Goal: Information Seeking & Learning: Find specific fact

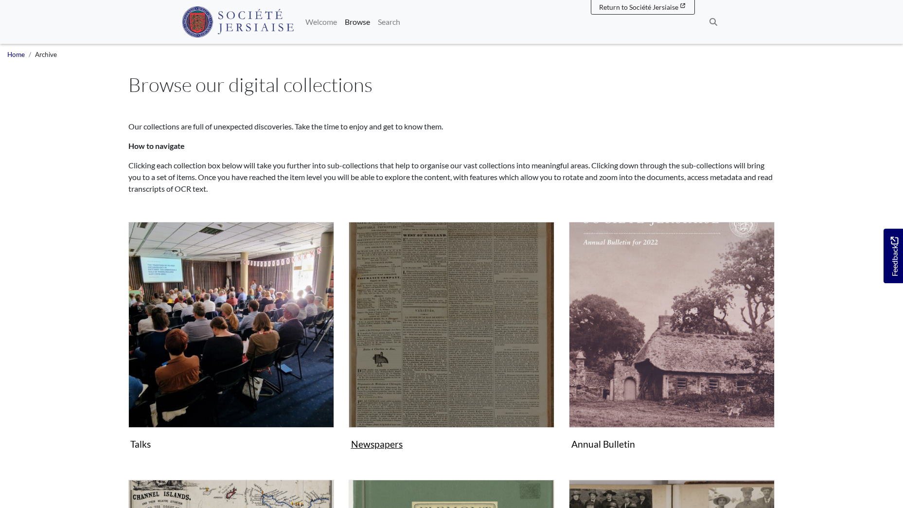
click at [462, 312] on img "Subcollection" at bounding box center [452, 325] width 206 height 206
click at [425, 290] on img "Subcollection" at bounding box center [452, 325] width 206 height 206
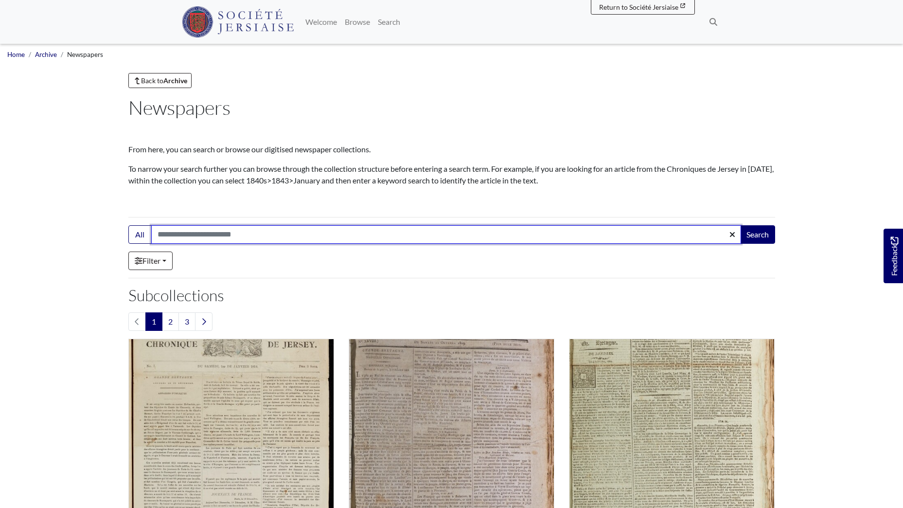
click at [211, 234] on input "Search:" at bounding box center [446, 234] width 590 height 18
type input "****"
click at [740, 225] on button "Search" at bounding box center [757, 234] width 35 height 18
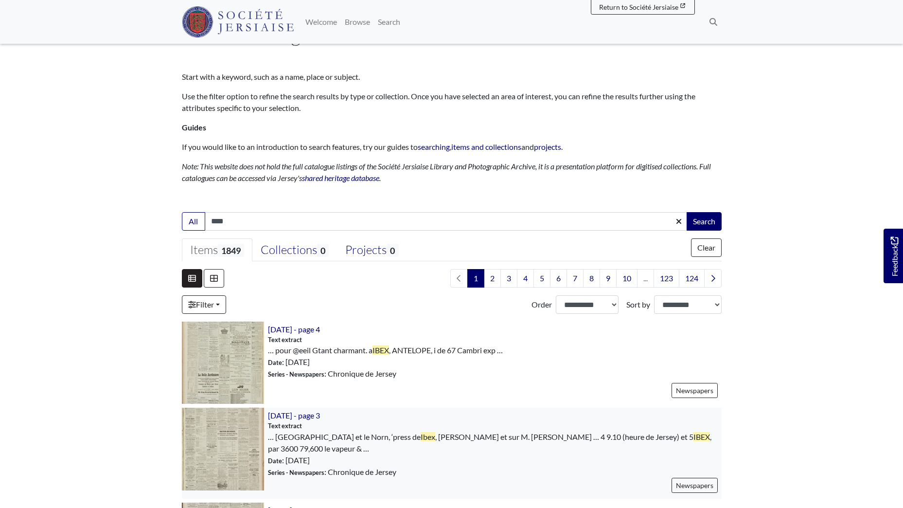
scroll to position [49, 0]
click at [612, 302] on select "**********" at bounding box center [587, 305] width 63 height 18
select select "***"
click at [556, 296] on select "**********" at bounding box center [587, 305] width 63 height 18
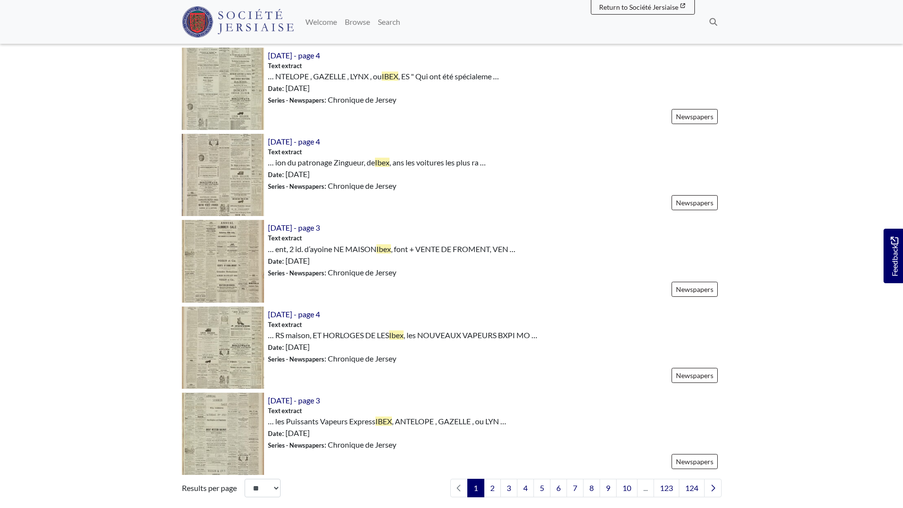
scroll to position [1216, 0]
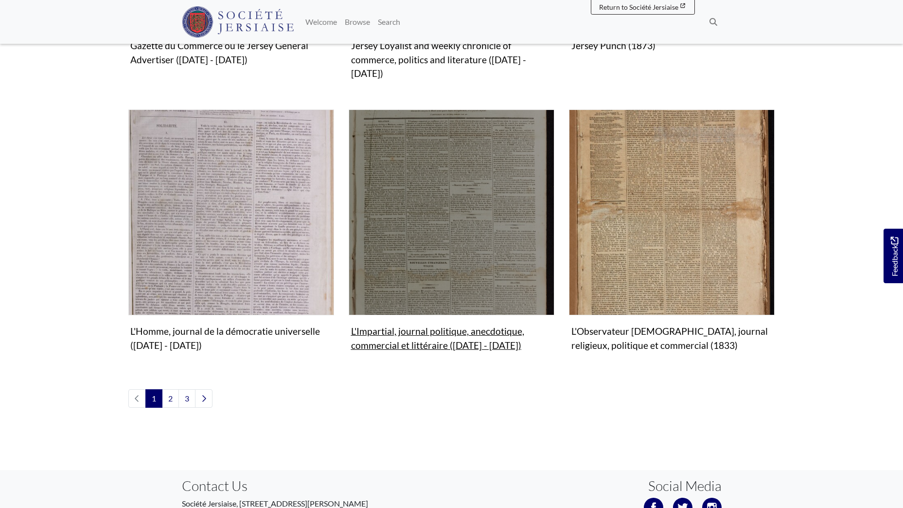
scroll to position [1070, 0]
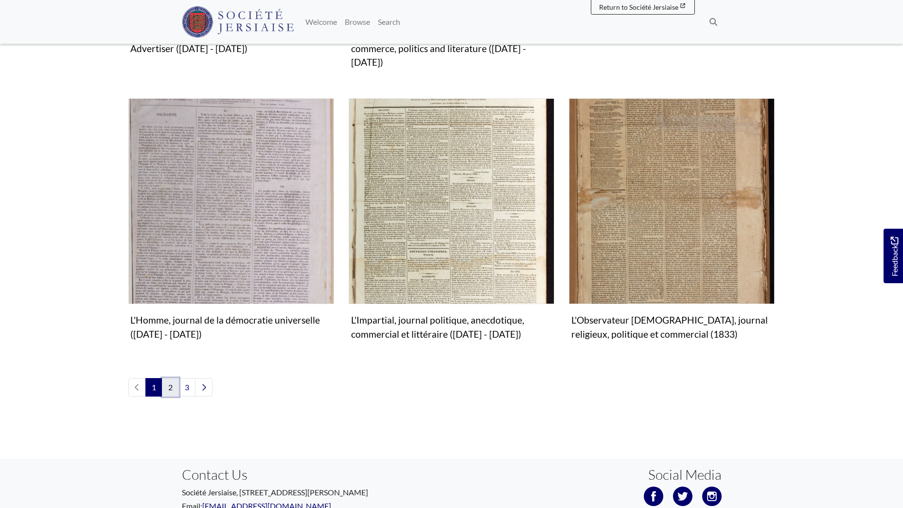
click at [176, 378] on link "2" at bounding box center [170, 387] width 17 height 18
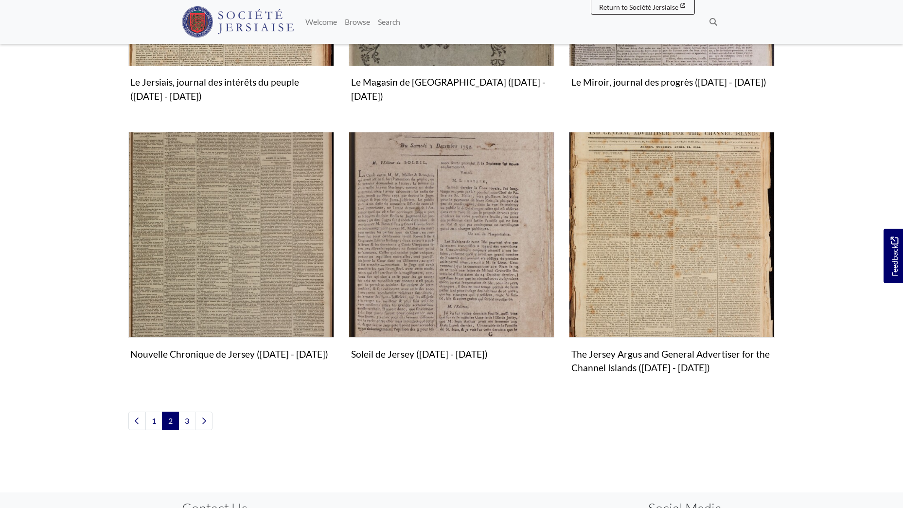
scroll to position [1070, 0]
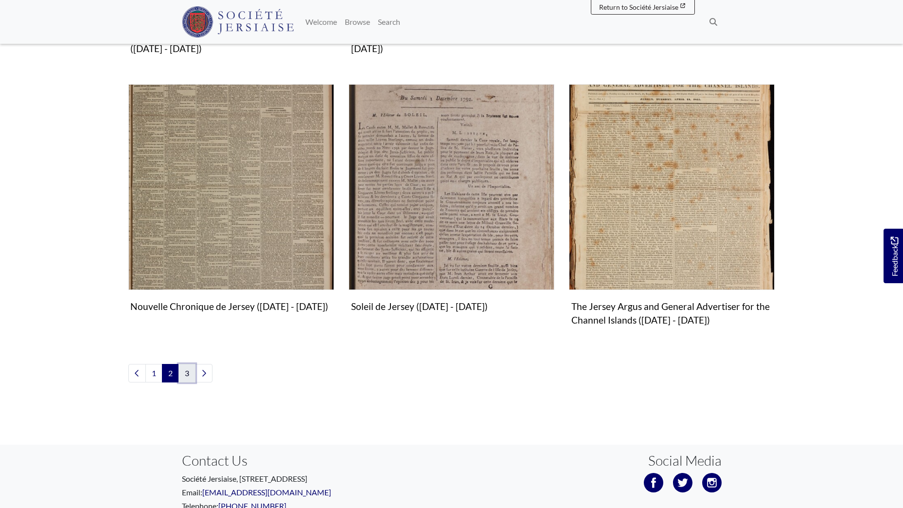
click at [190, 370] on link "3" at bounding box center [186, 373] width 17 height 18
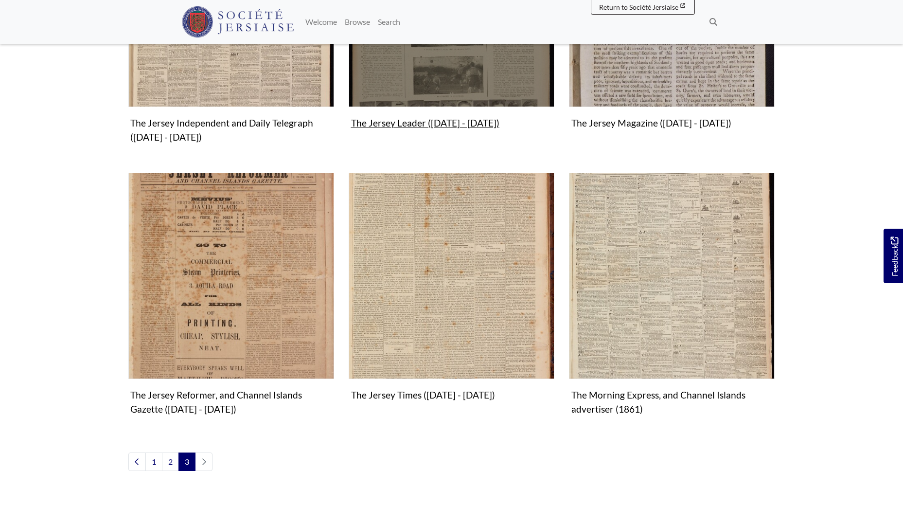
scroll to position [486, 0]
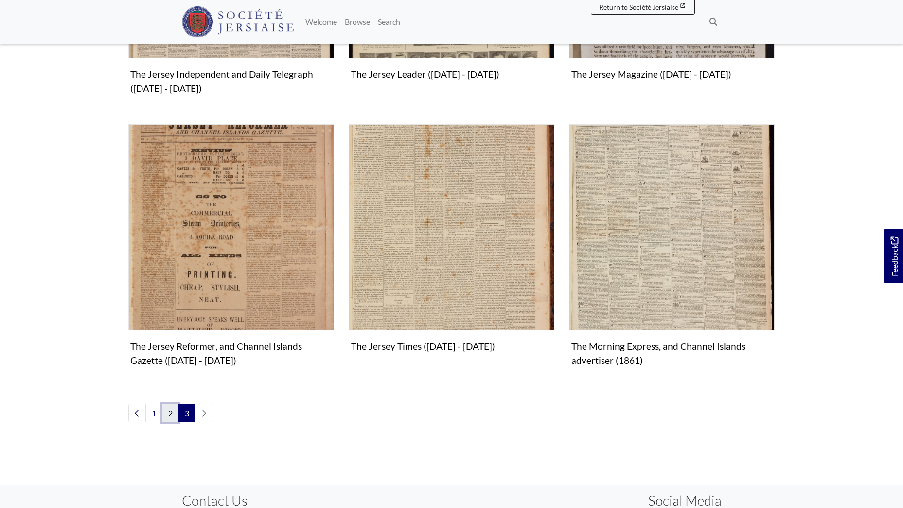
click at [172, 409] on link "2" at bounding box center [170, 413] width 17 height 18
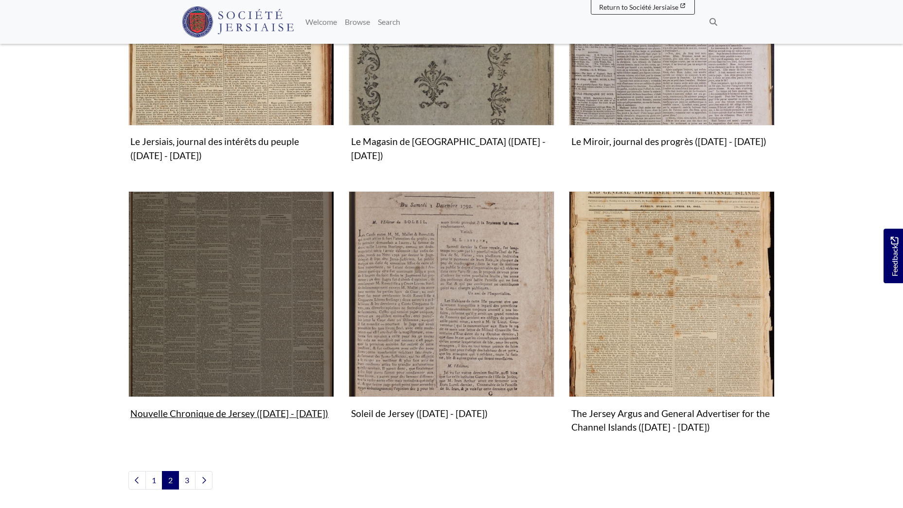
scroll to position [972, 0]
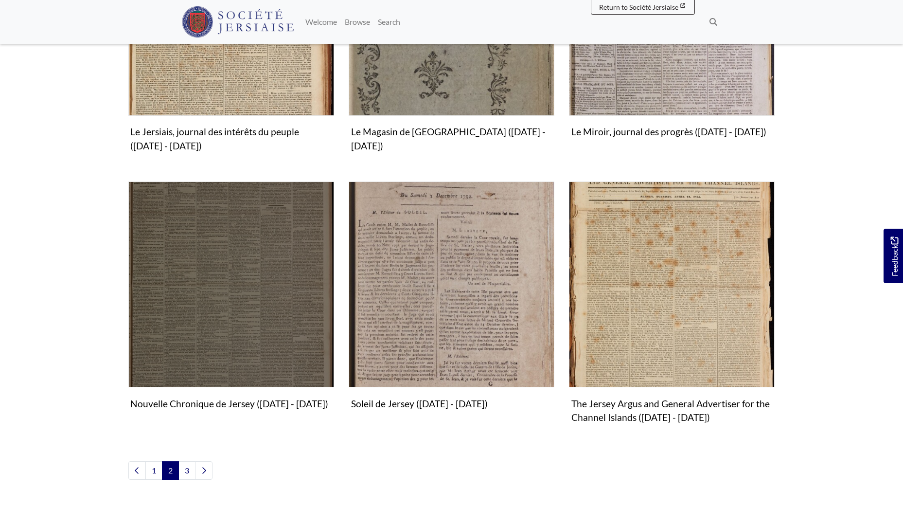
click at [249, 308] on img "Subcollection" at bounding box center [231, 284] width 206 height 206
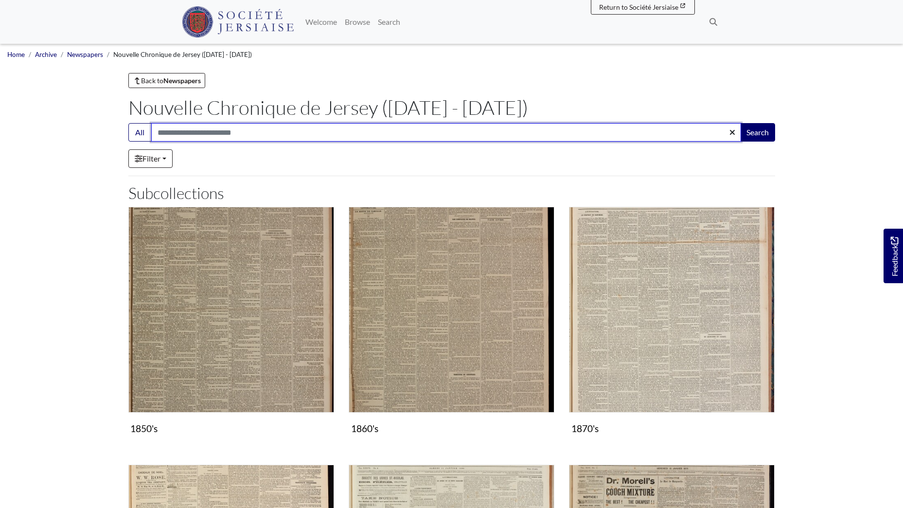
click at [241, 135] on input "Search:" at bounding box center [446, 132] width 590 height 18
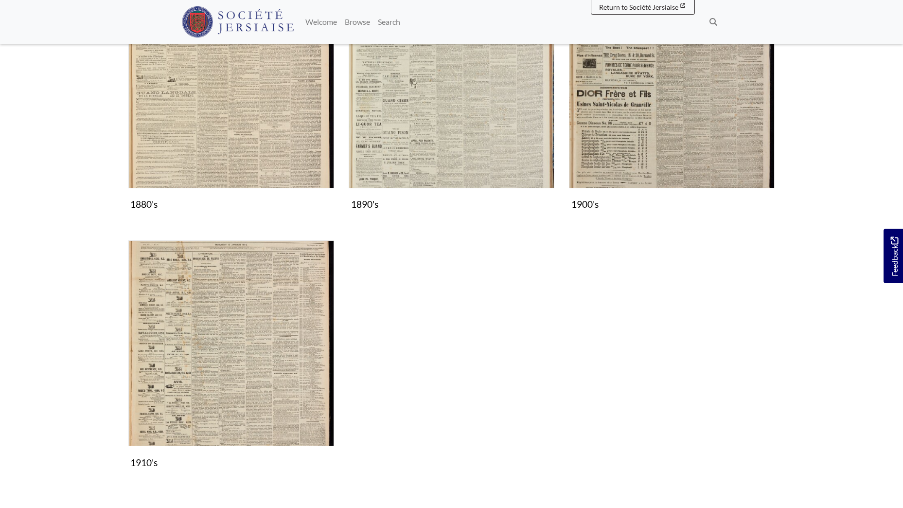
scroll to position [486, 0]
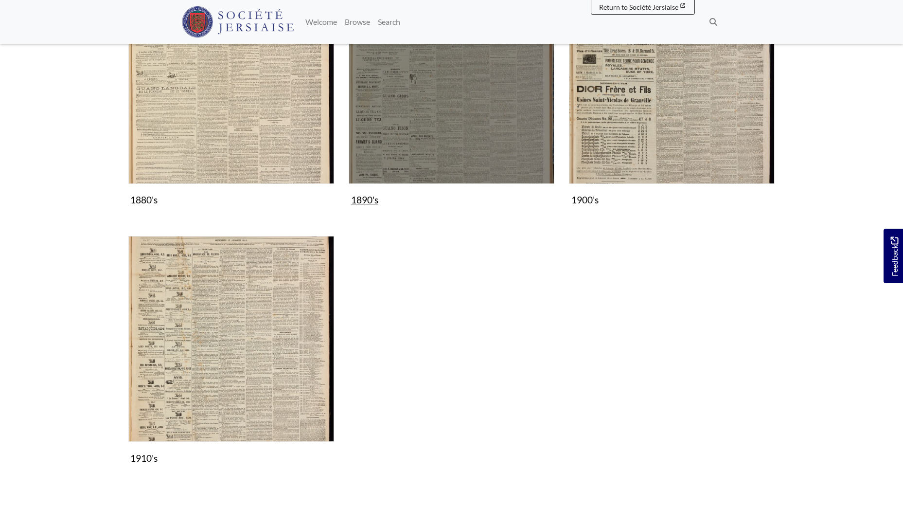
click at [411, 94] on img "Subcollection" at bounding box center [452, 81] width 206 height 206
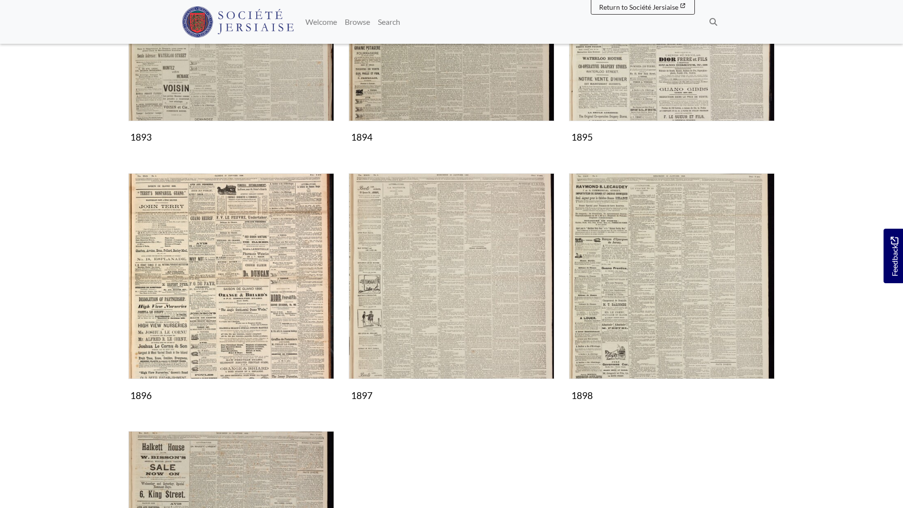
scroll to position [566, 0]
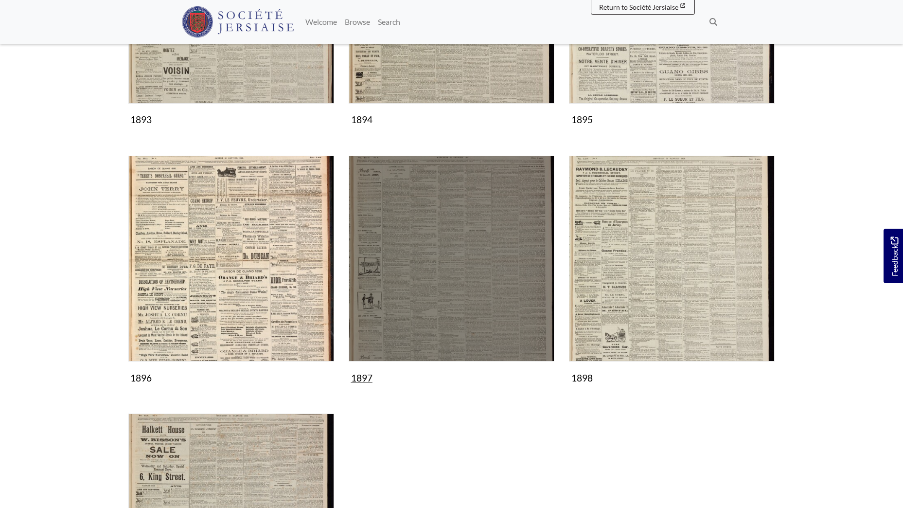
click at [450, 276] on img "Subcollection" at bounding box center [452, 259] width 206 height 206
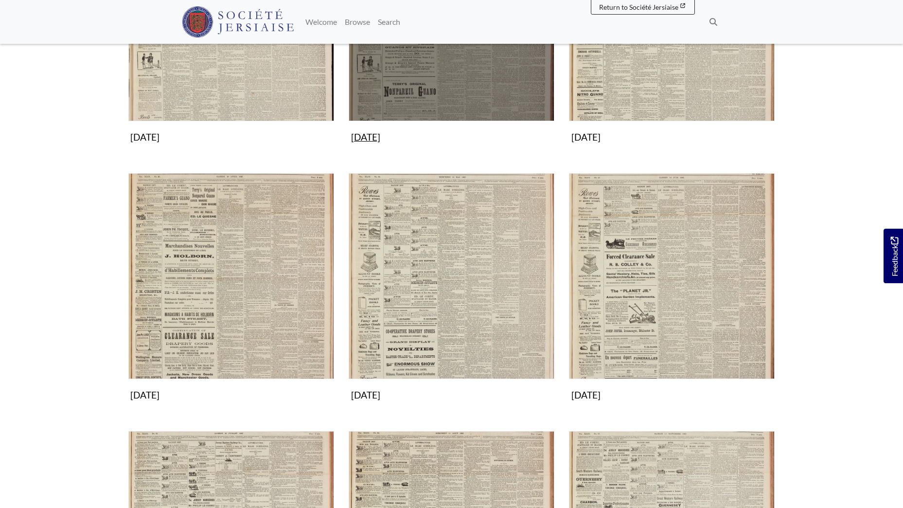
scroll to position [292, 0]
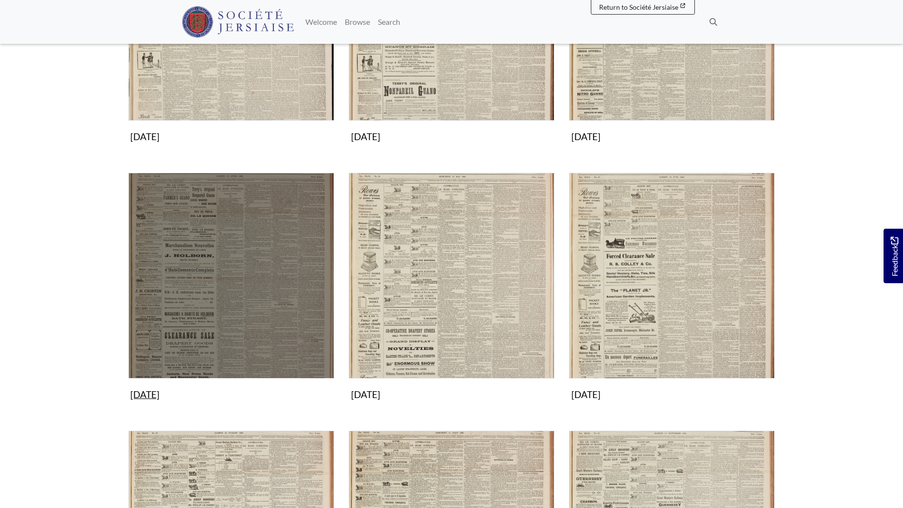
click at [231, 291] on img "Subcollection" at bounding box center [231, 276] width 206 height 206
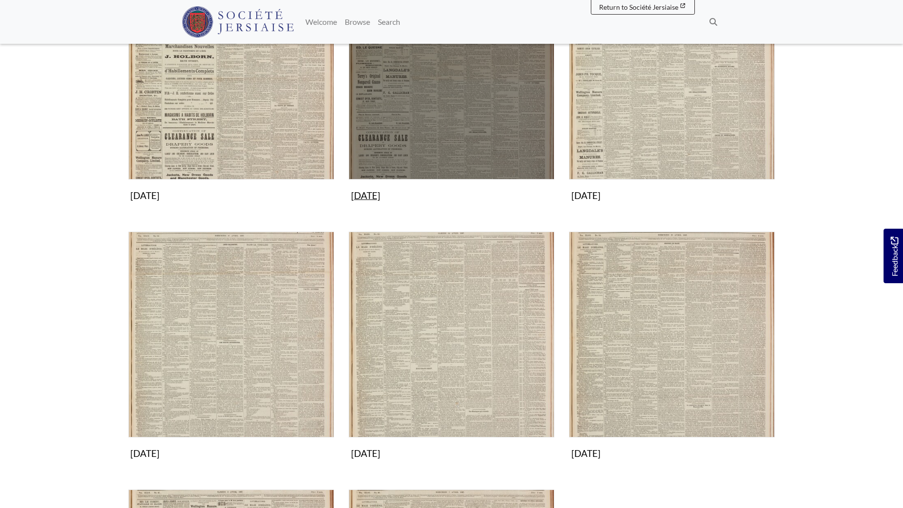
scroll to position [243, 0]
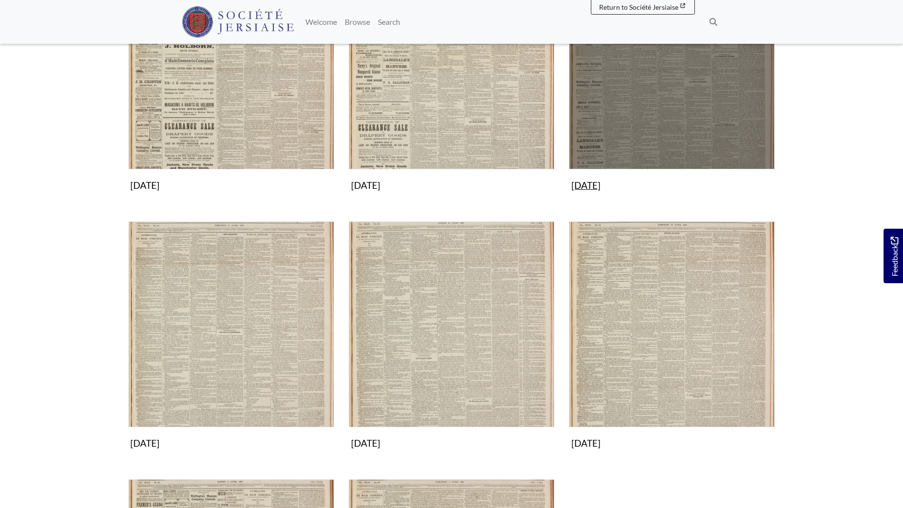
click at [631, 99] on img "Subcollection" at bounding box center [672, 67] width 206 height 206
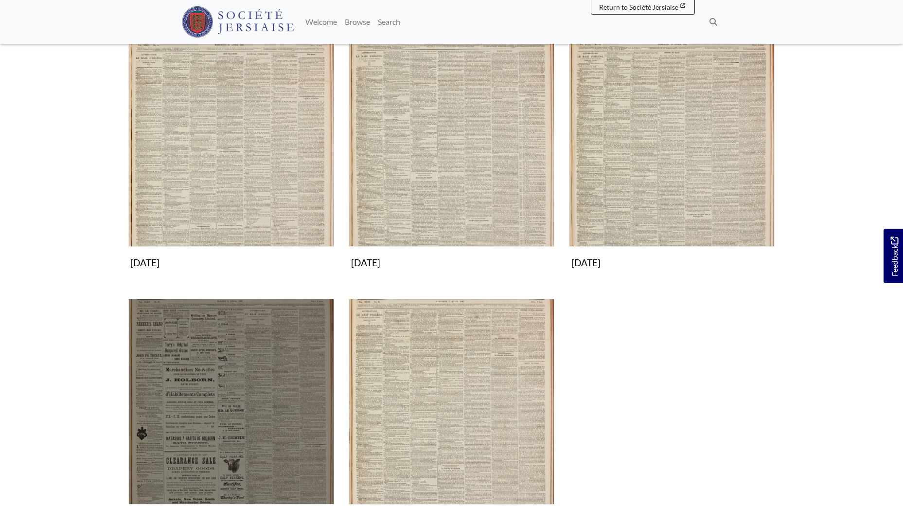
scroll to position [438, 0]
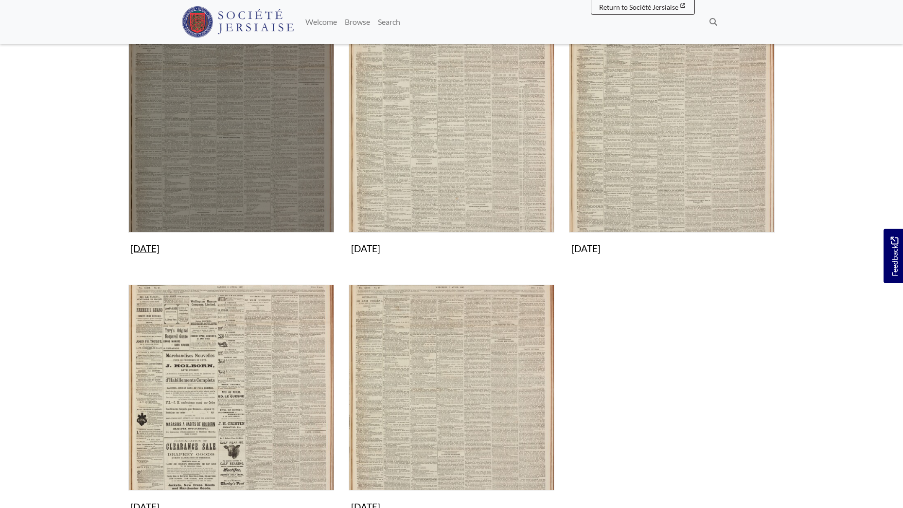
click at [240, 170] on img "Subcollection" at bounding box center [231, 130] width 206 height 206
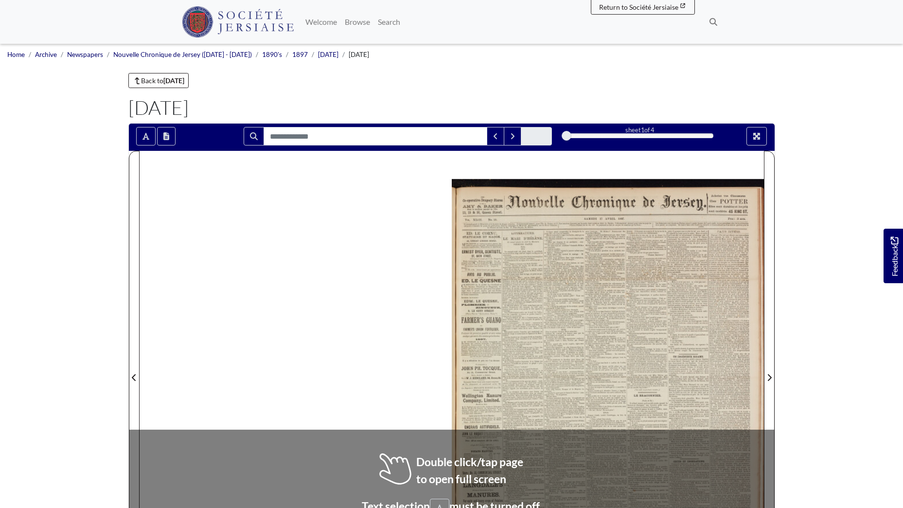
click at [627, 287] on div at bounding box center [608, 371] width 312 height 441
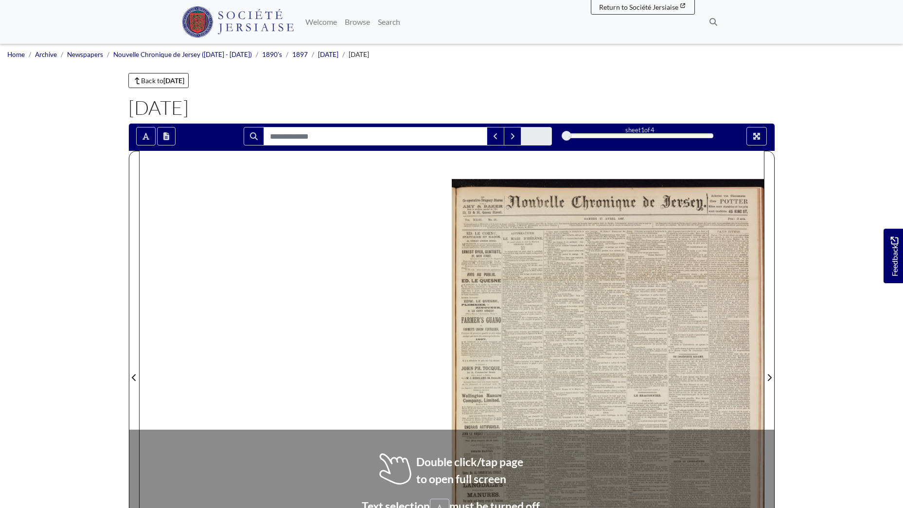
click at [627, 287] on div at bounding box center [608, 371] width 312 height 441
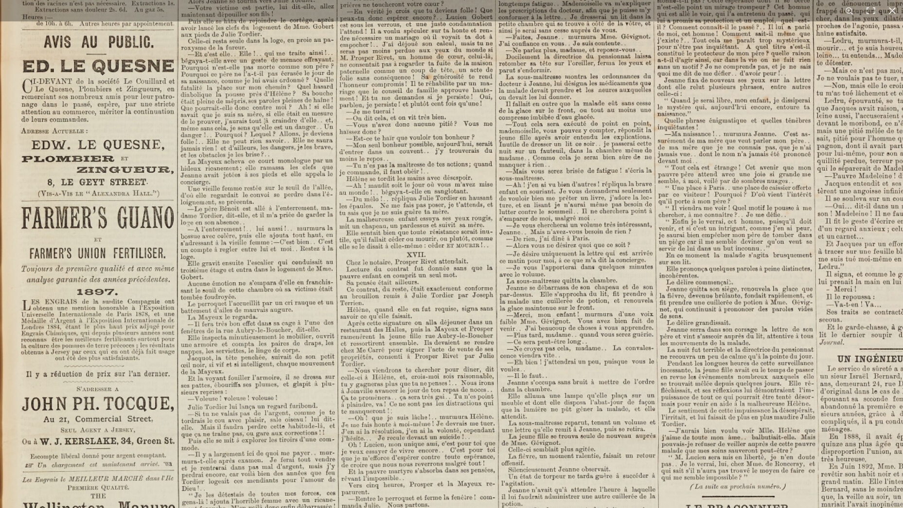
click at [448, 278] on img at bounding box center [585, 418] width 1203 height 1702
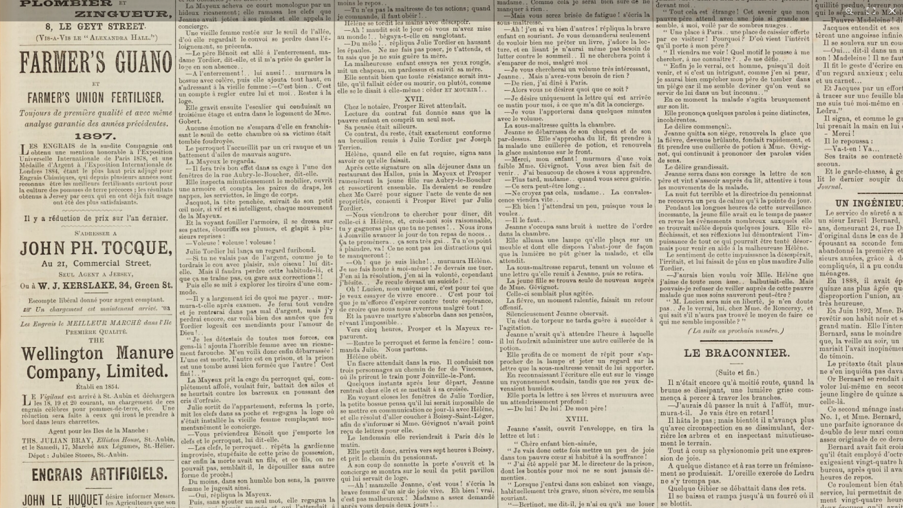
click at [437, 113] on img at bounding box center [583, 262] width 1203 height 1702
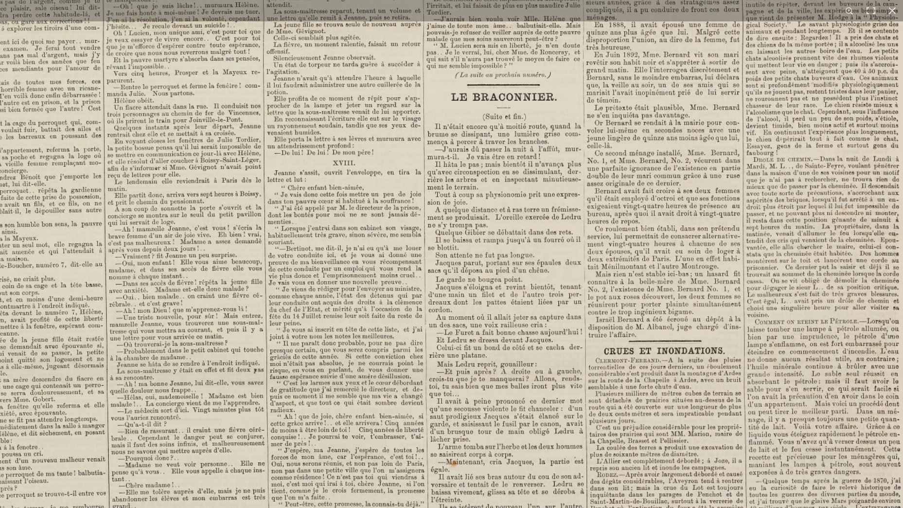
click at [341, 345] on img at bounding box center [351, 6] width 1203 height 1702
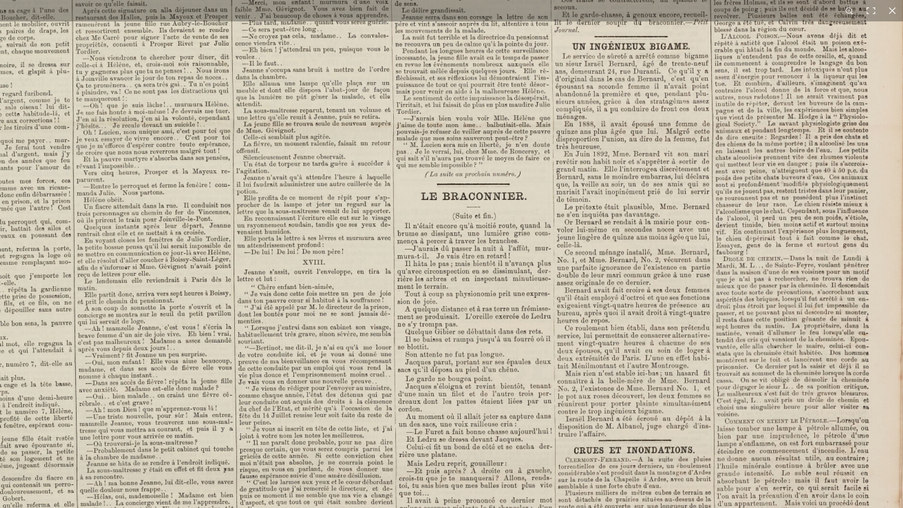
click at [571, 333] on img at bounding box center [320, 106] width 1203 height 1702
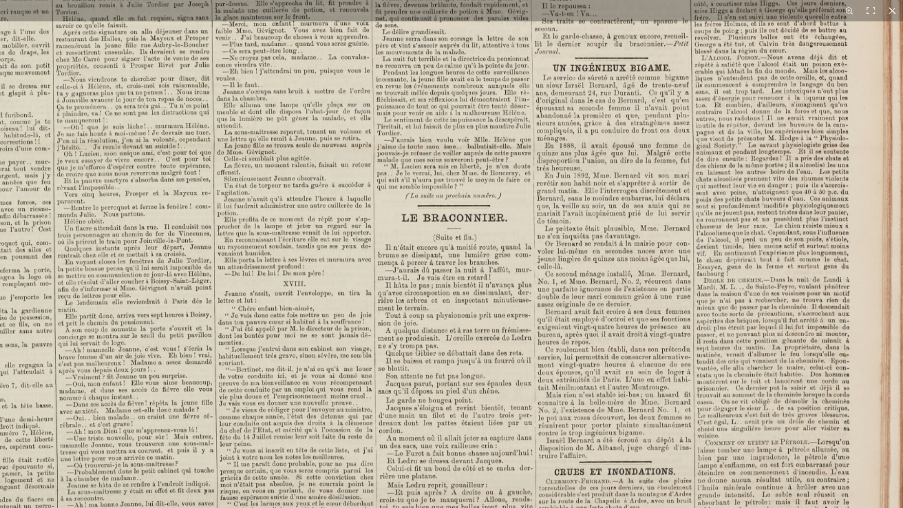
click at [630, 18] on div "1 / 1" at bounding box center [451, 254] width 903 height 508
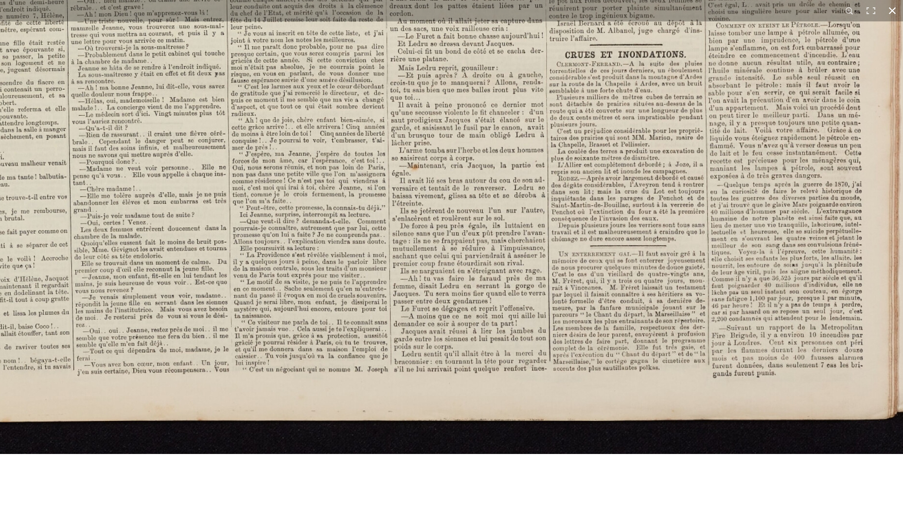
click at [890, 8] on button at bounding box center [891, 10] width 21 height 21
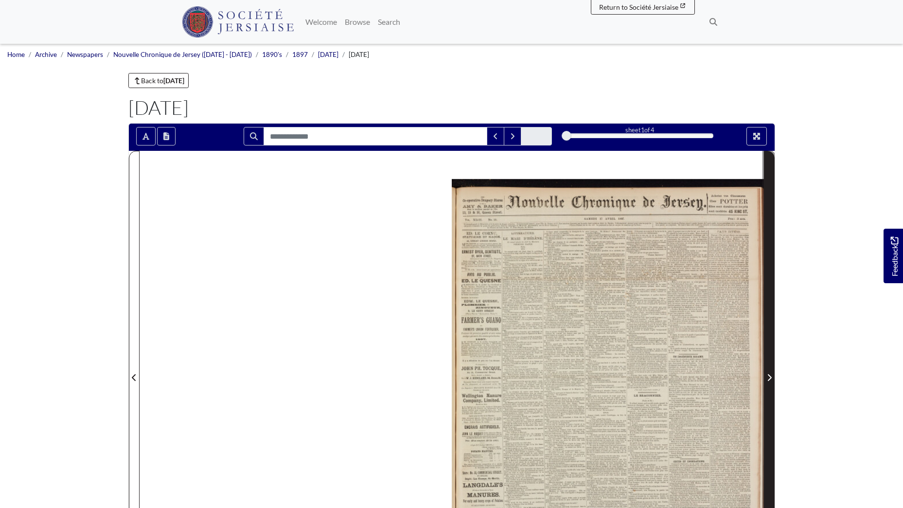
click at [769, 377] on icon "Next Page" at bounding box center [769, 377] width 5 height 8
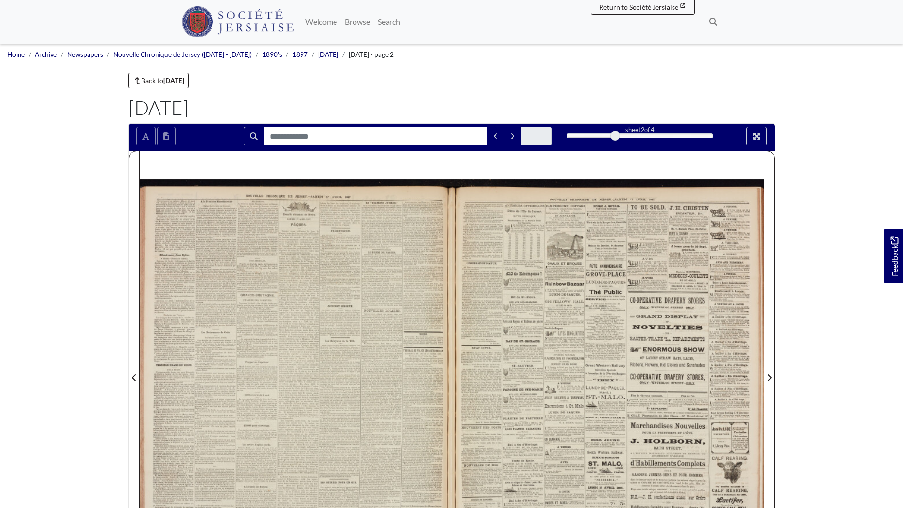
click at [342, 312] on div at bounding box center [296, 371] width 312 height 441
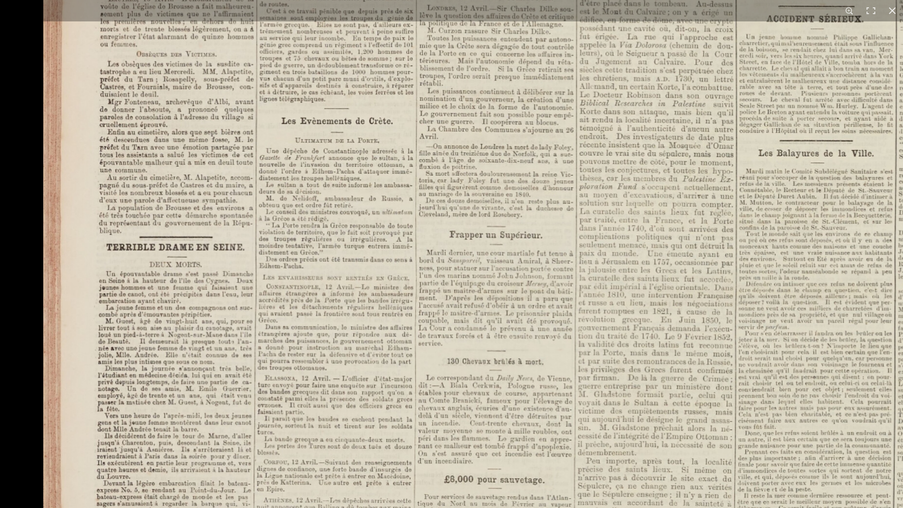
click at [506, 216] on img at bounding box center [644, 272] width 1202 height 1699
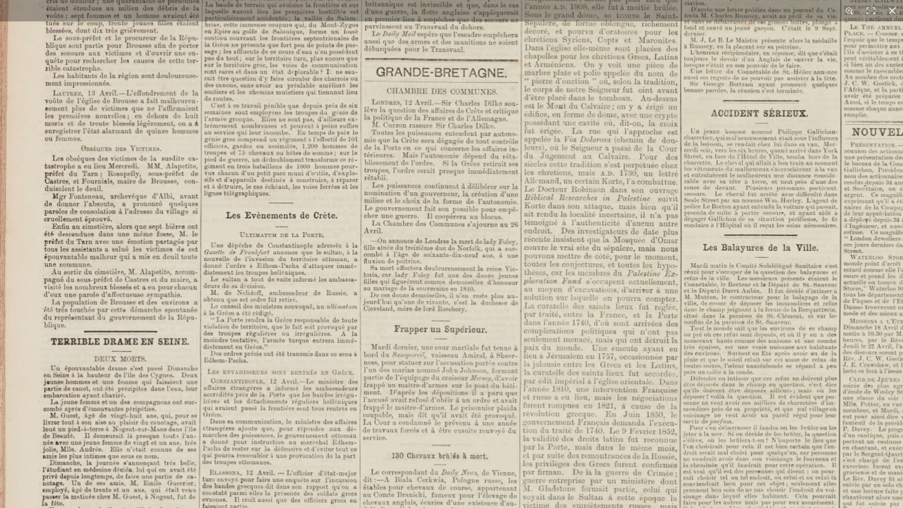
click at [431, 257] on img at bounding box center [589, 367] width 1202 height 1699
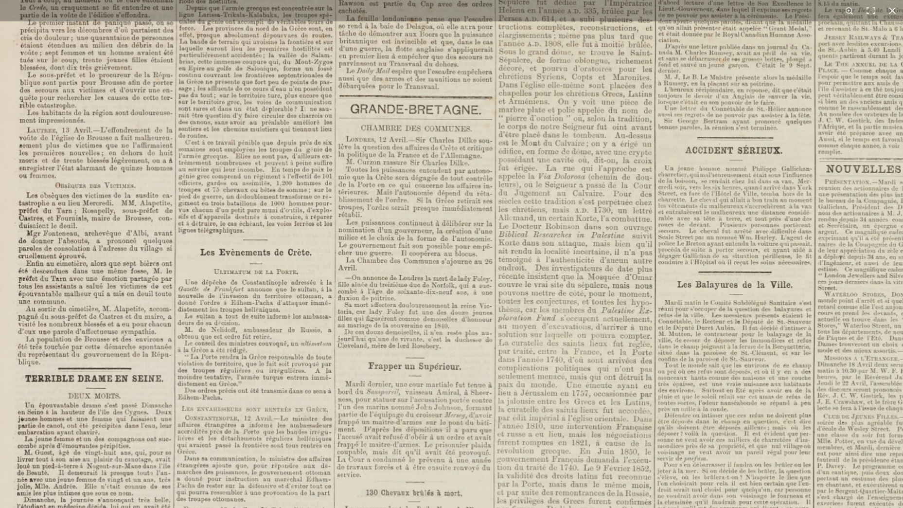
click at [483, 208] on img at bounding box center [563, 404] width 1202 height 1699
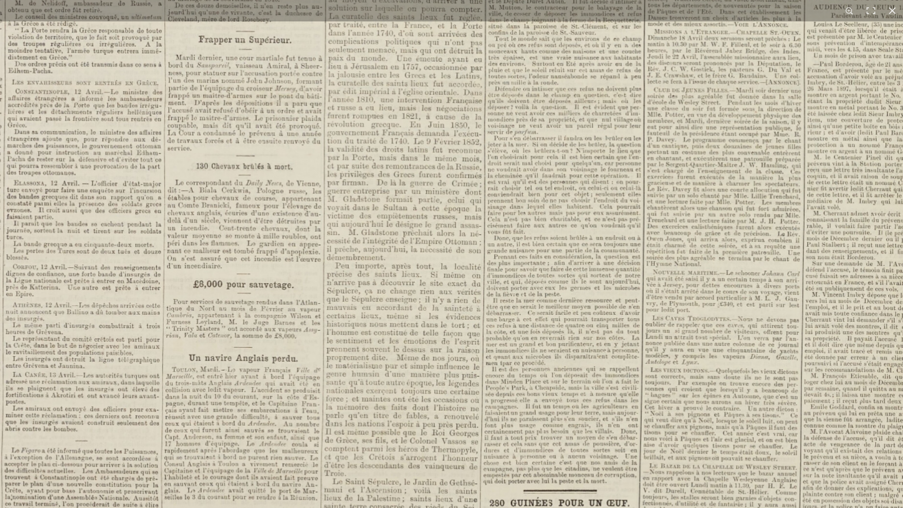
click at [506, 329] on img at bounding box center [393, 77] width 1202 height 1699
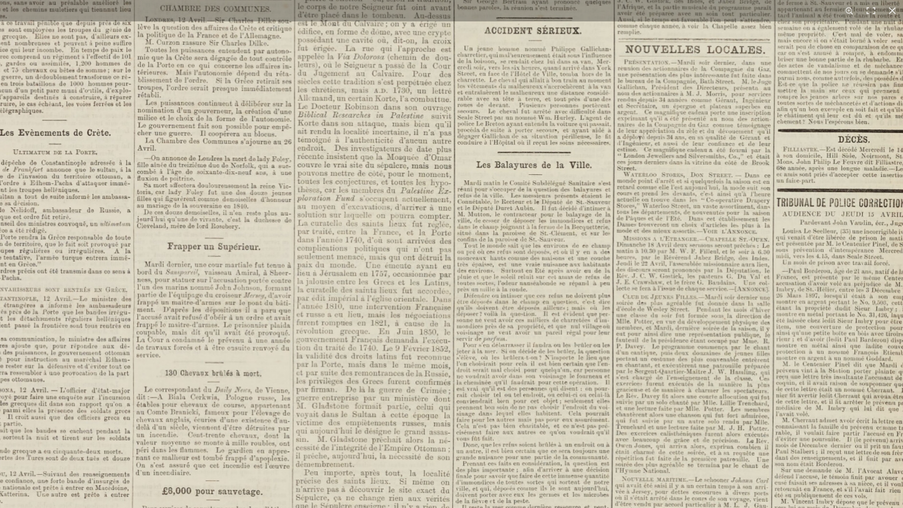
click at [506, 317] on img at bounding box center [362, 284] width 1202 height 1699
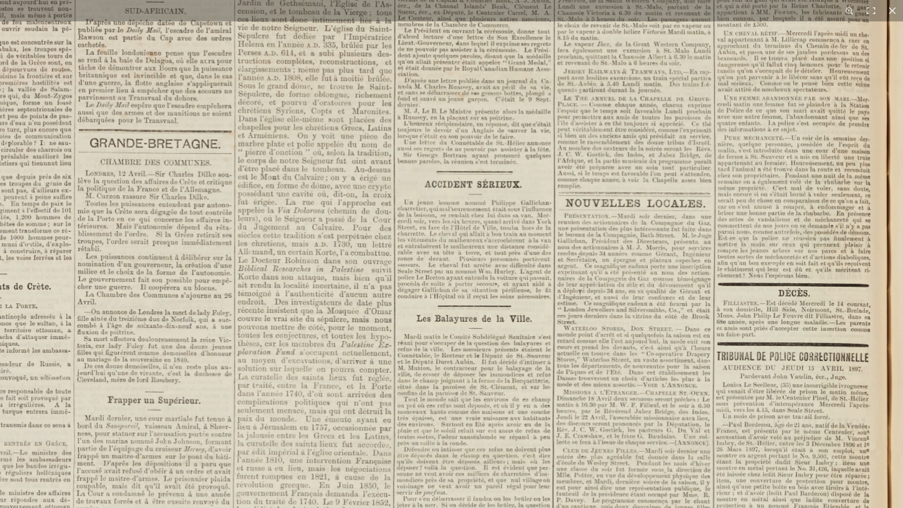
click at [514, 318] on img at bounding box center [302, 438] width 1202 height 1699
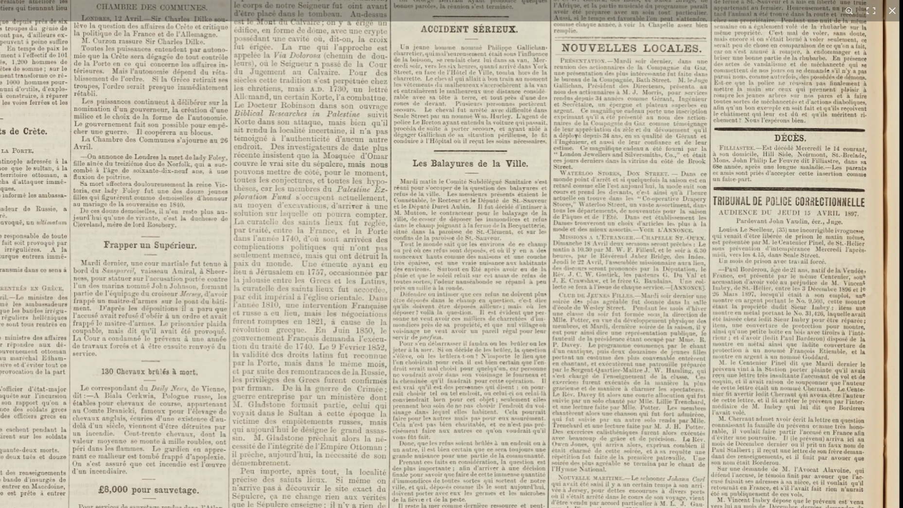
click at [450, 143] on img at bounding box center [299, 283] width 1202 height 1699
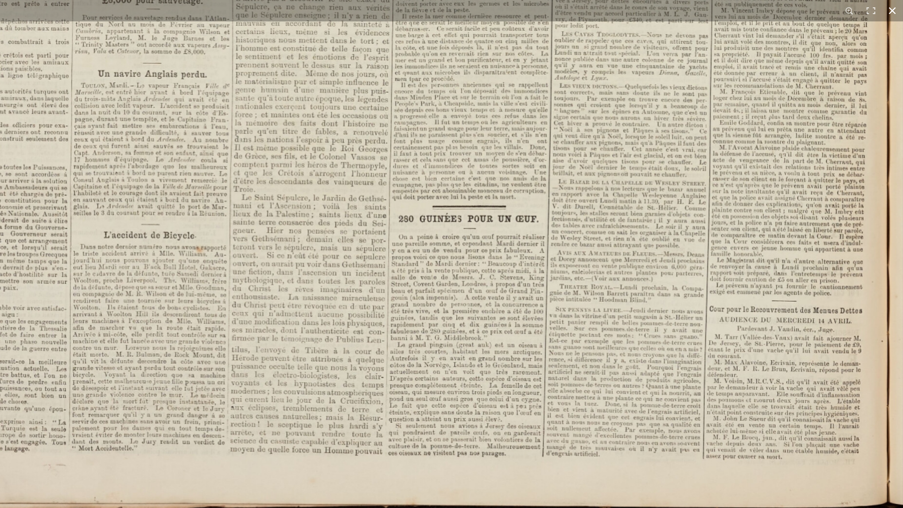
click at [895, 7] on button at bounding box center [891, 10] width 21 height 21
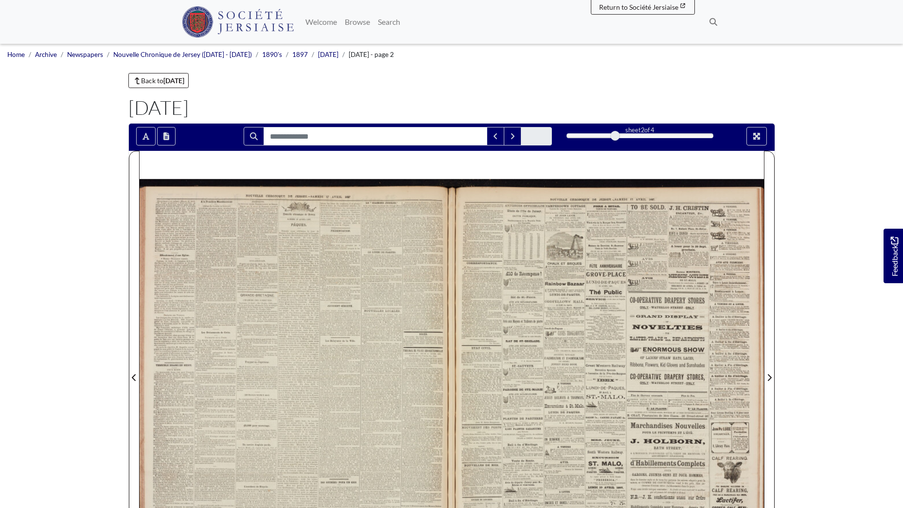
click at [651, 360] on div at bounding box center [608, 371] width 312 height 441
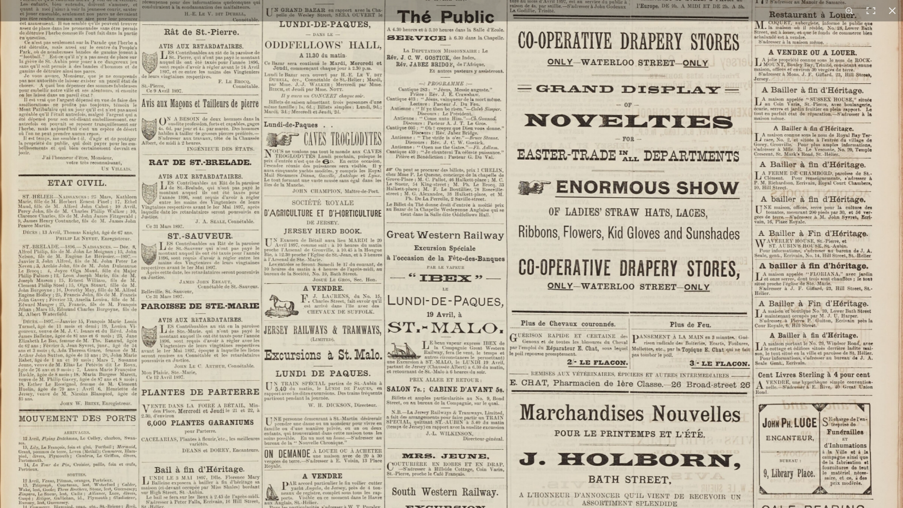
click at [497, 327] on img at bounding box center [452, 254] width 926 height 1310
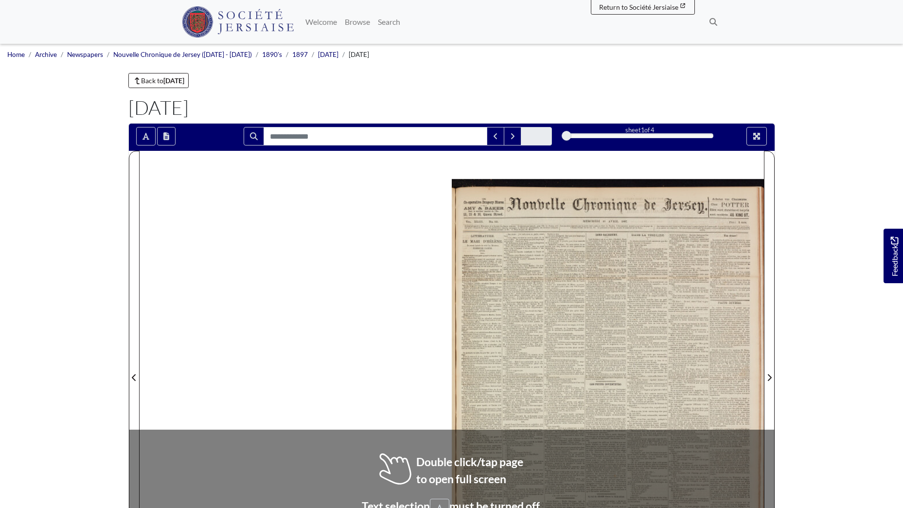
click at [618, 295] on div at bounding box center [608, 371] width 312 height 441
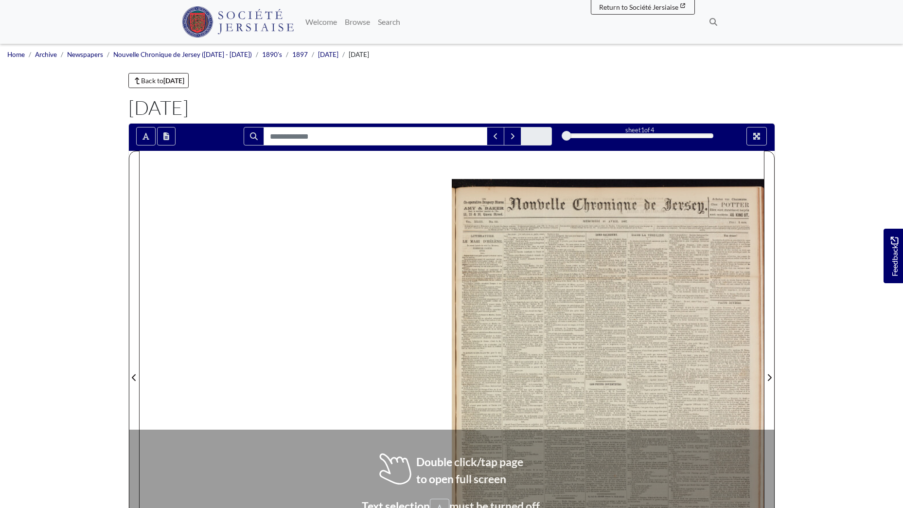
click at [618, 295] on div at bounding box center [608, 371] width 312 height 441
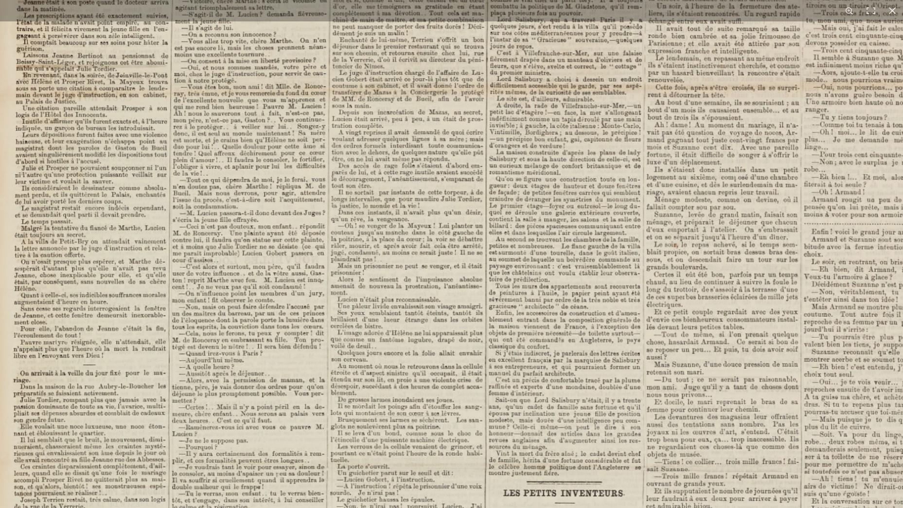
click at [547, 411] on img at bounding box center [572, 446] width 1191 height 1684
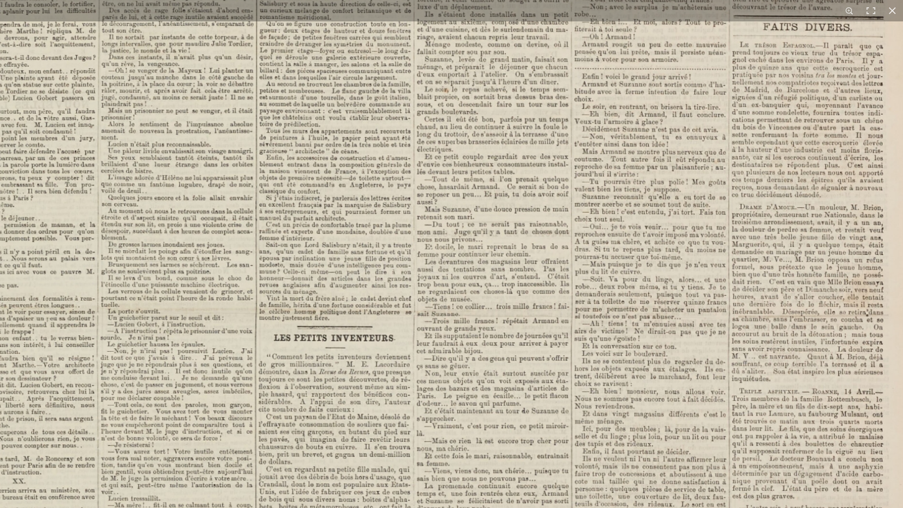
click at [483, 228] on img at bounding box center [342, 291] width 1191 height 1684
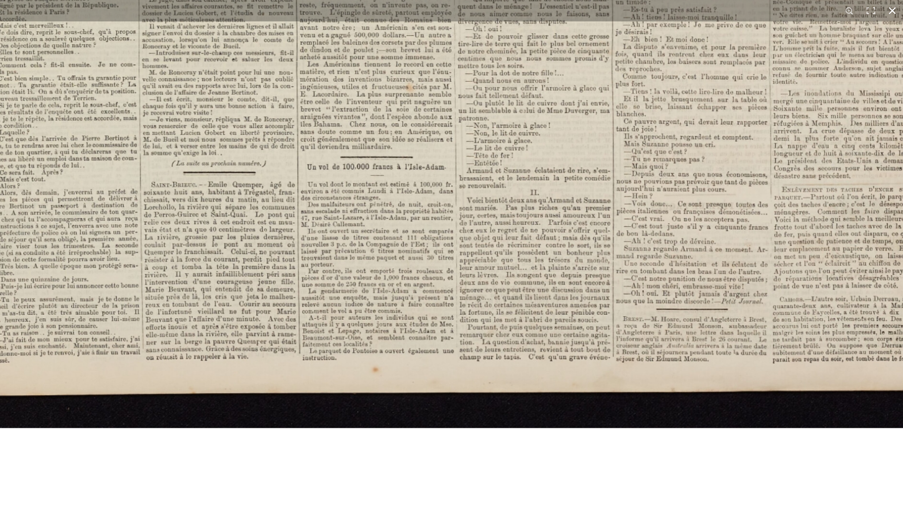
click at [895, 8] on button at bounding box center [891, 10] width 21 height 21
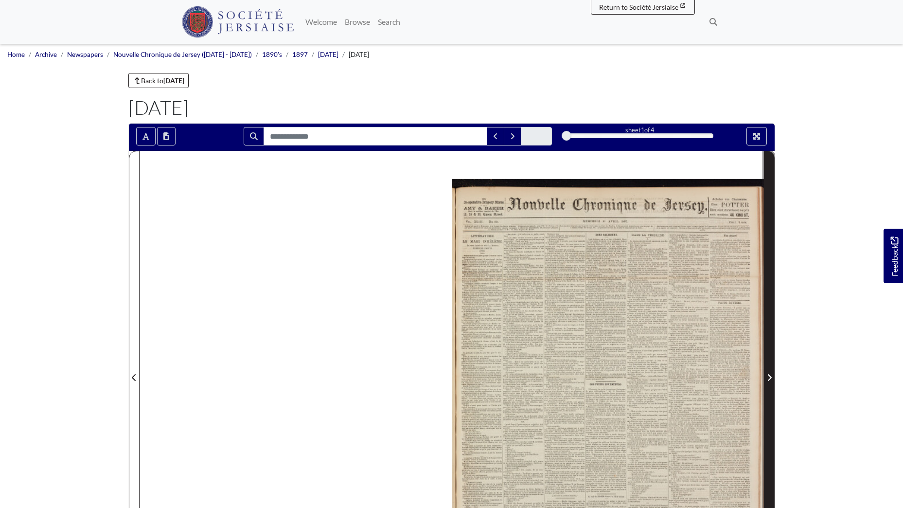
click at [770, 379] on icon "Next Page" at bounding box center [769, 377] width 4 height 7
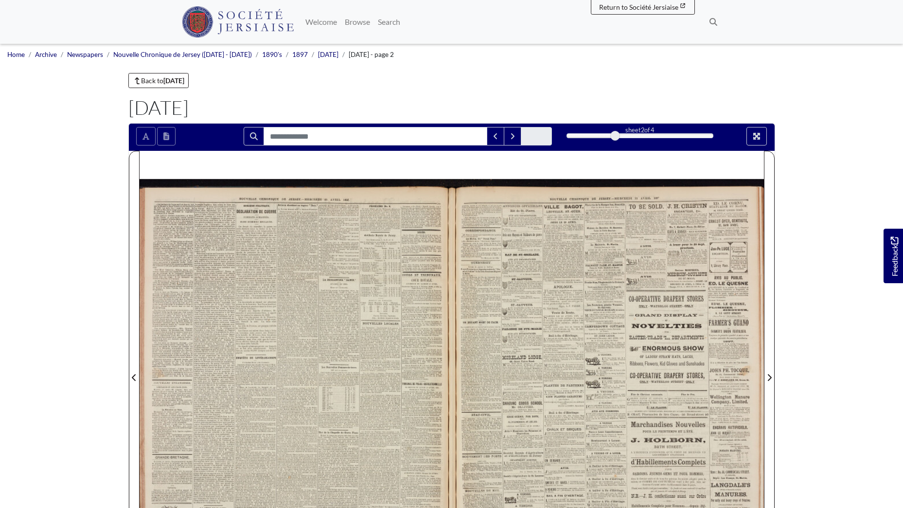
click at [347, 314] on div at bounding box center [296, 371] width 312 height 441
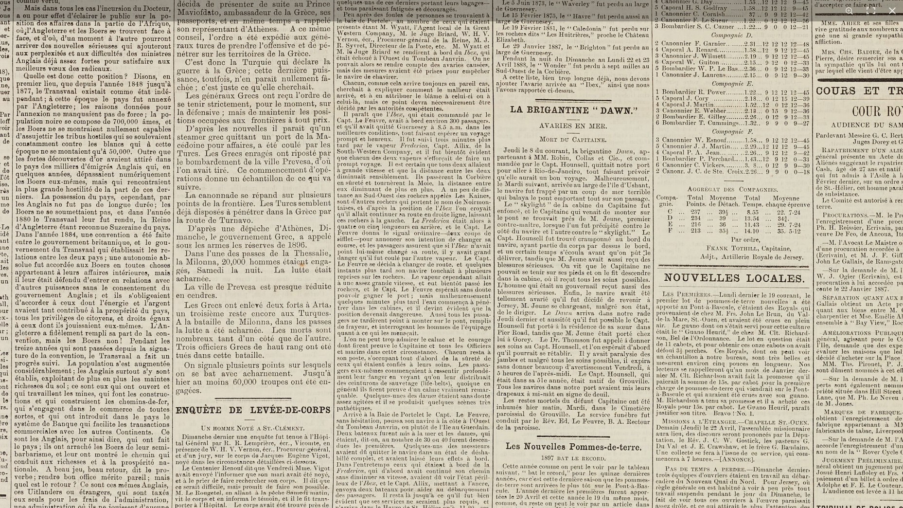
click at [437, 281] on img at bounding box center [406, 464] width 1203 height 1702
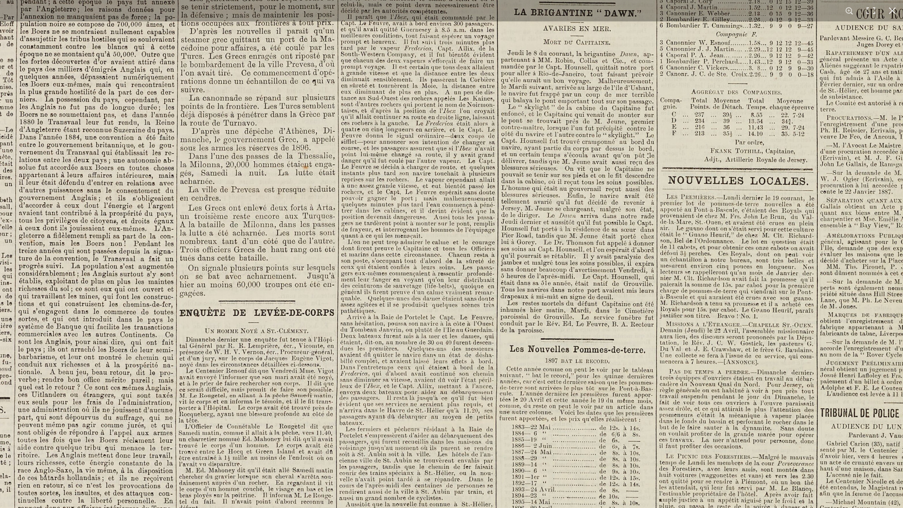
click at [448, 273] on img at bounding box center [409, 367] width 1203 height 1702
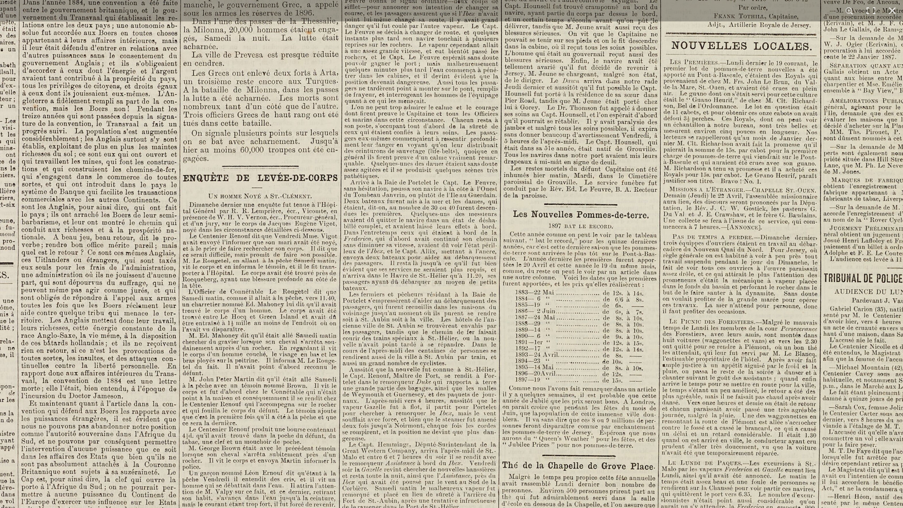
click at [458, 340] on img at bounding box center [413, 233] width 1203 height 1702
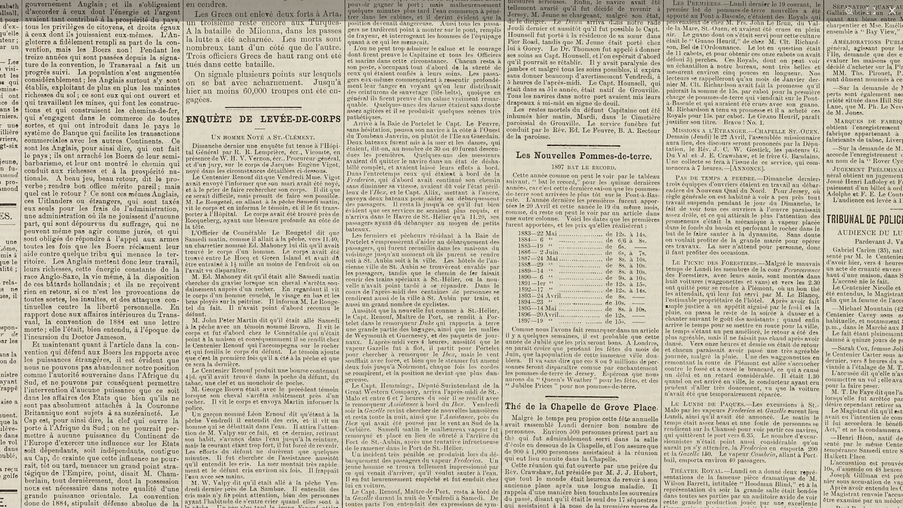
click at [456, 315] on img at bounding box center [416, 174] width 1203 height 1702
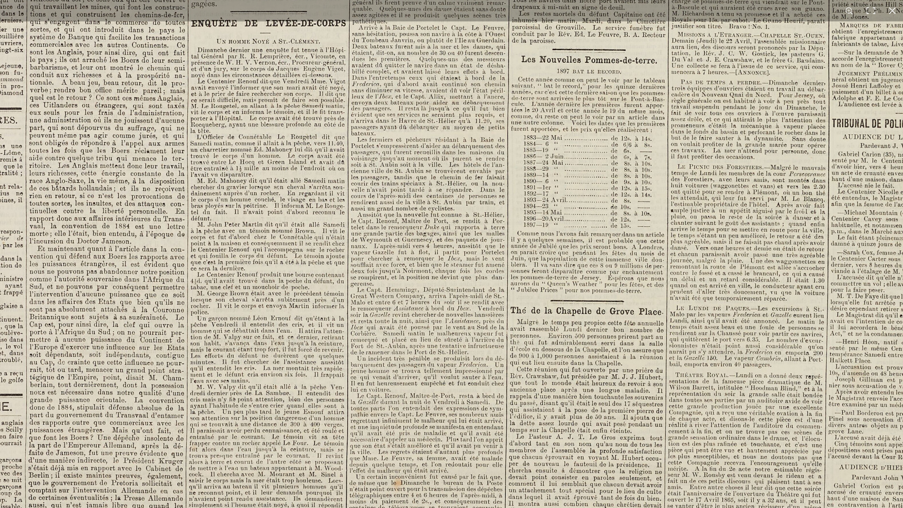
click at [437, 343] on img at bounding box center [421, 78] width 1203 height 1702
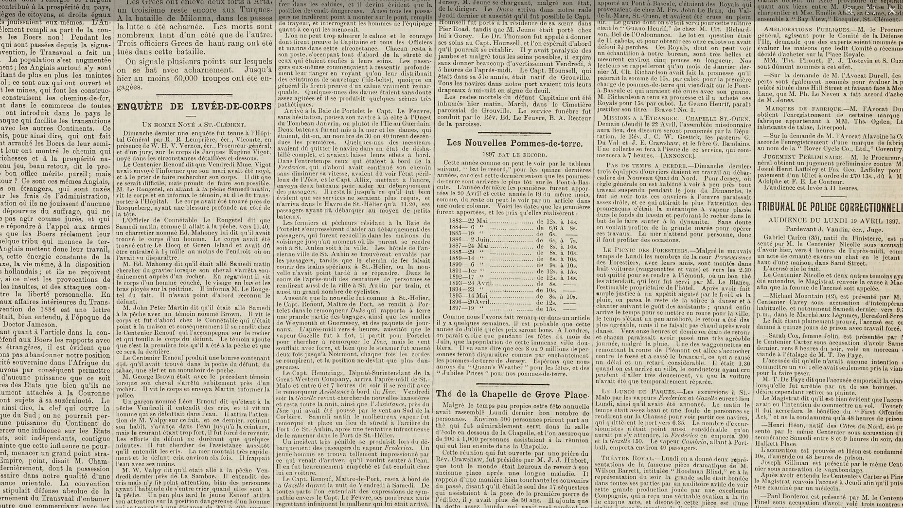
click at [476, 366] on img at bounding box center [347, 161] width 1203 height 1702
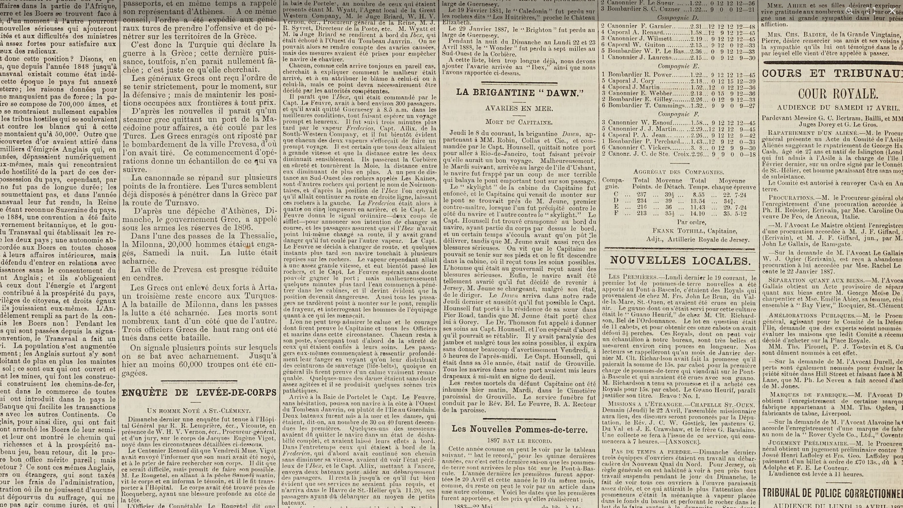
click at [536, 421] on img at bounding box center [352, 447] width 1203 height 1702
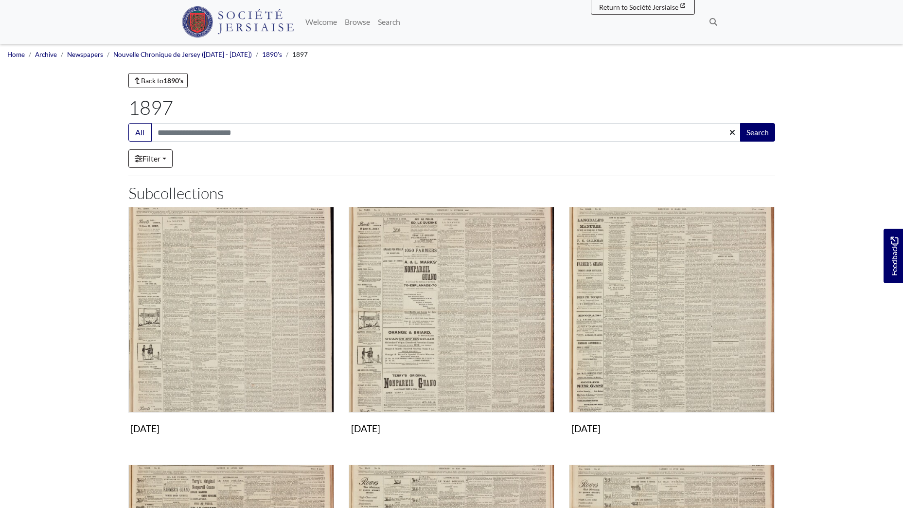
scroll to position [292, 0]
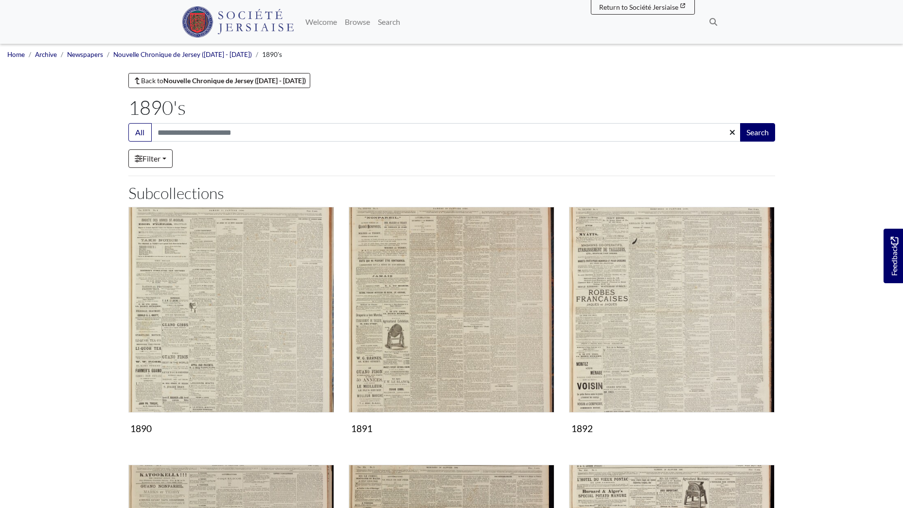
scroll to position [566, 0]
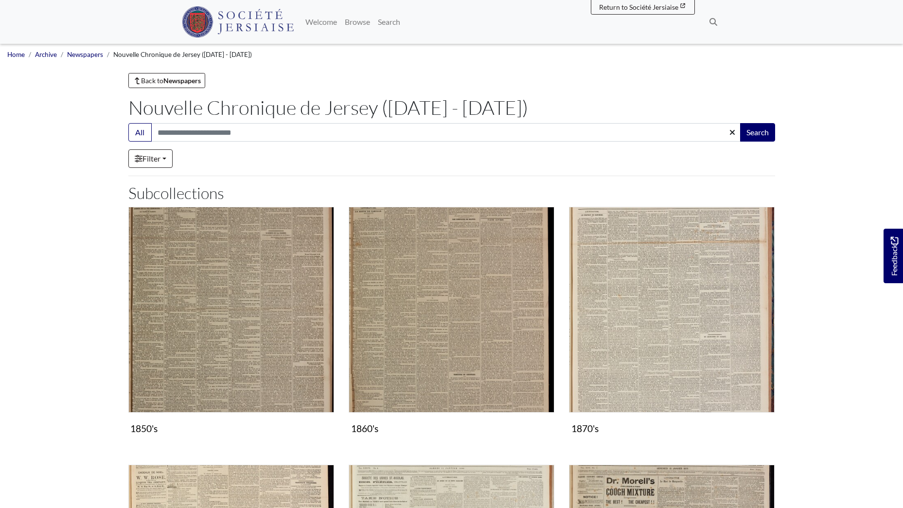
scroll to position [486, 0]
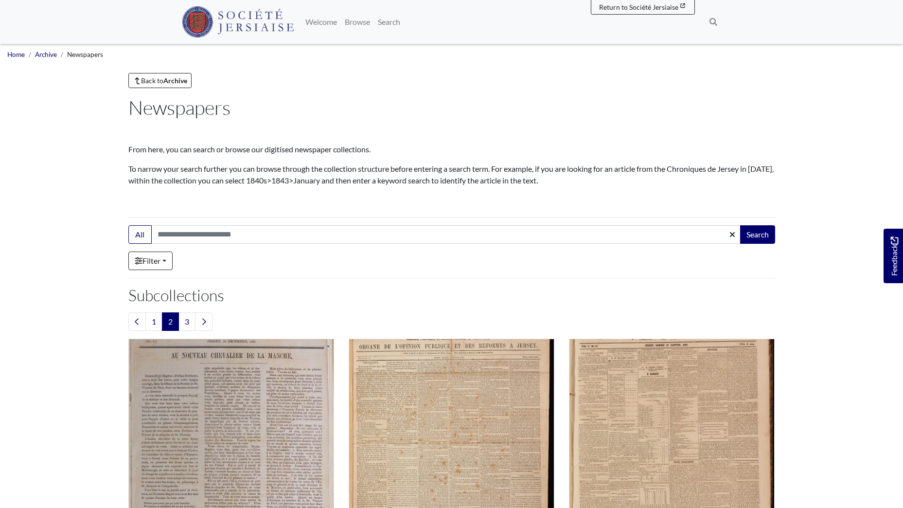
scroll to position [967, 0]
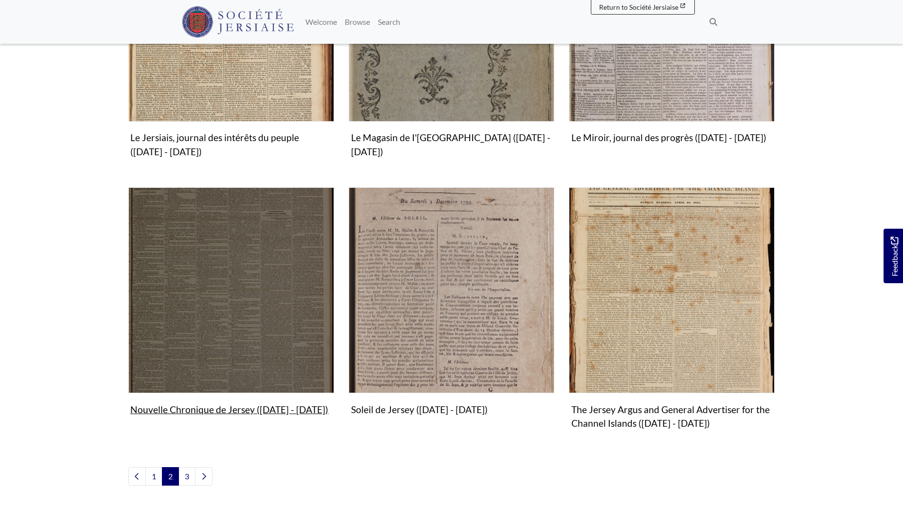
click at [264, 287] on img "Subcollection" at bounding box center [231, 290] width 206 height 206
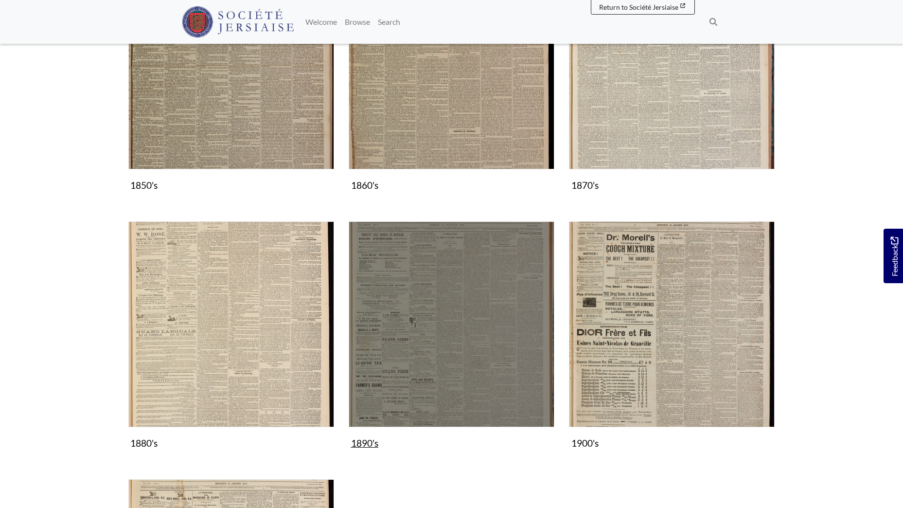
scroll to position [583, 0]
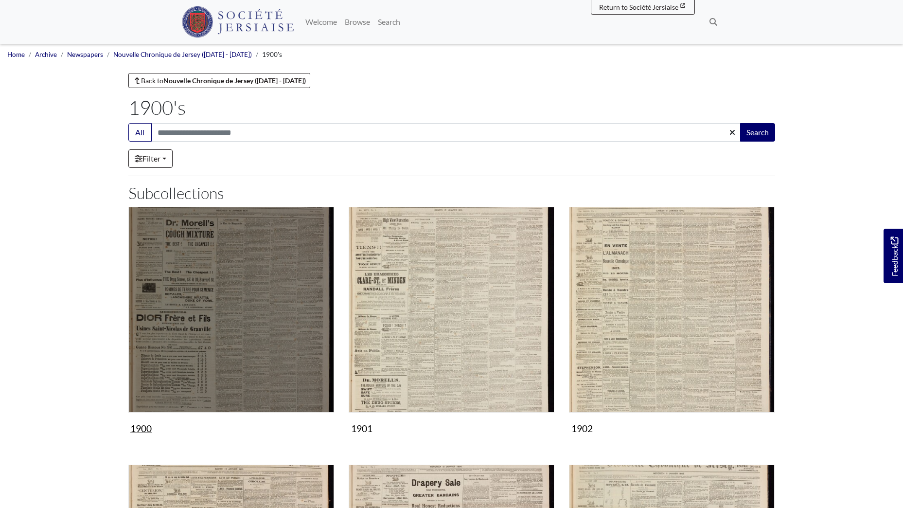
click at [211, 242] on img "Subcollection" at bounding box center [231, 310] width 206 height 206
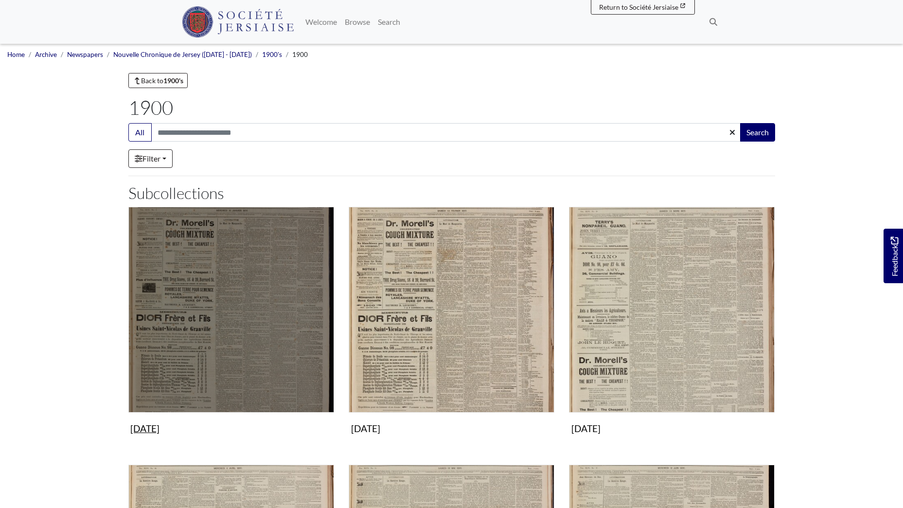
click at [262, 287] on img "Subcollection" at bounding box center [231, 310] width 206 height 206
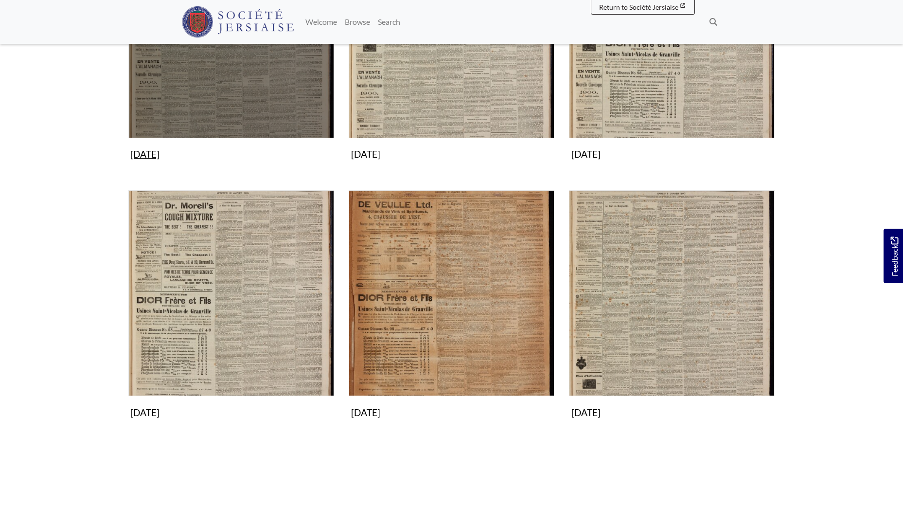
scroll to position [535, 0]
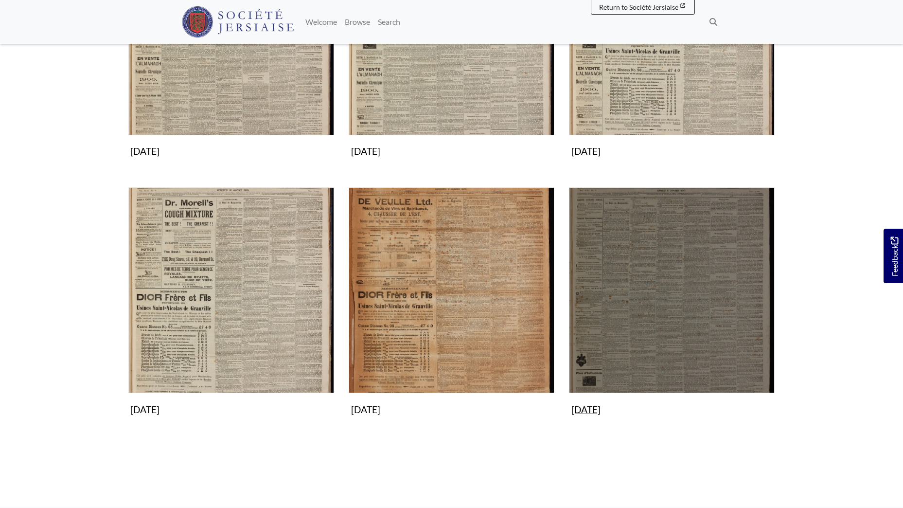
click at [658, 310] on img "Subcollection" at bounding box center [672, 290] width 206 height 206
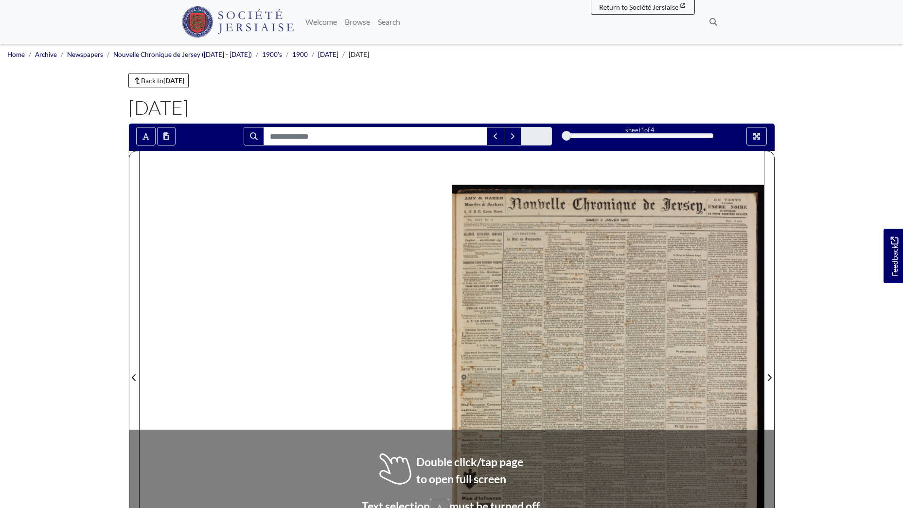
click at [649, 310] on div at bounding box center [608, 371] width 312 height 441
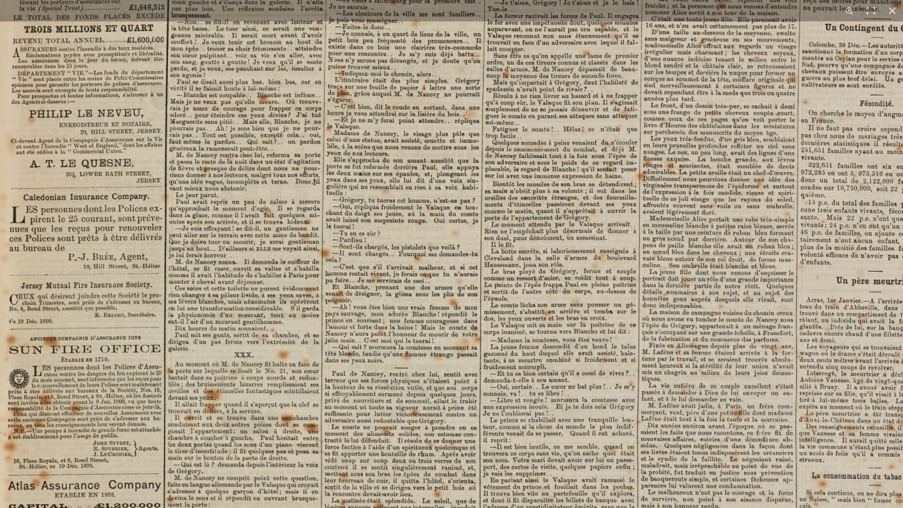
click at [501, 297] on img at bounding box center [573, 359] width 1203 height 1702
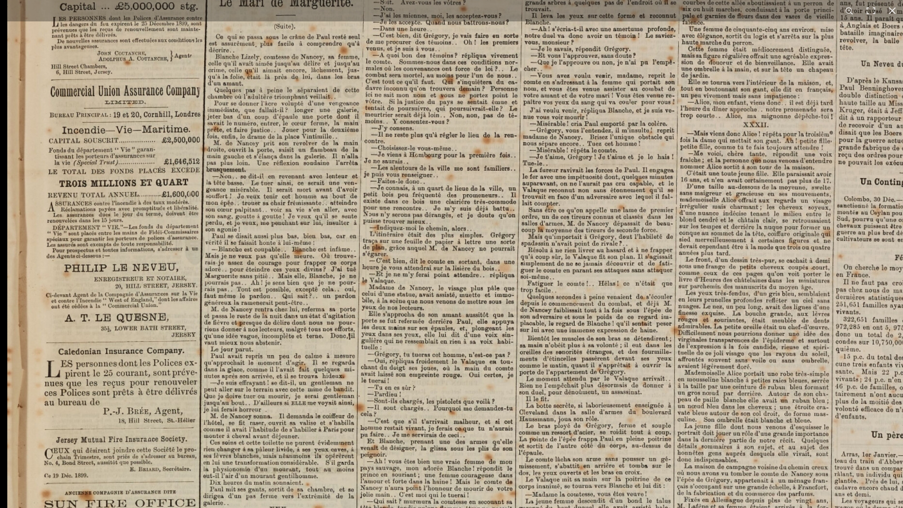
click at [390, 336] on img at bounding box center [608, 514] width 1203 height 1702
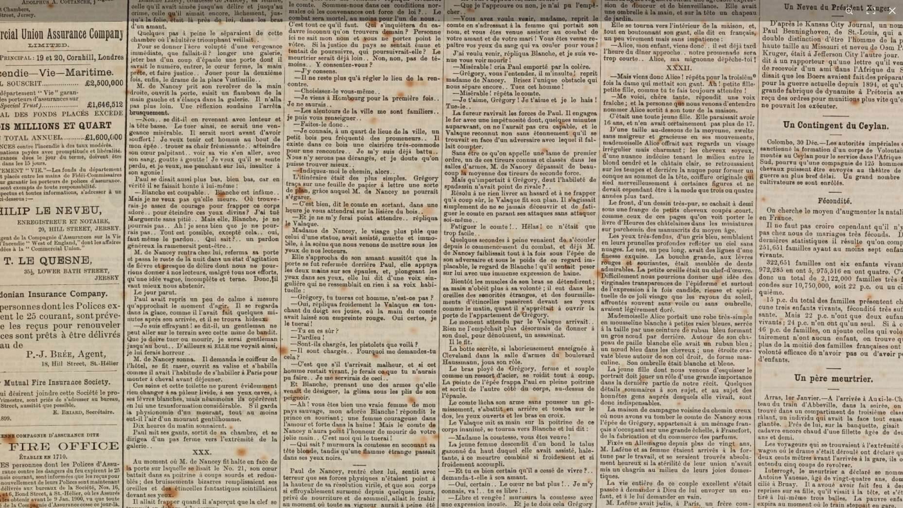
click at [411, 163] on img at bounding box center [531, 457] width 1203 height 1702
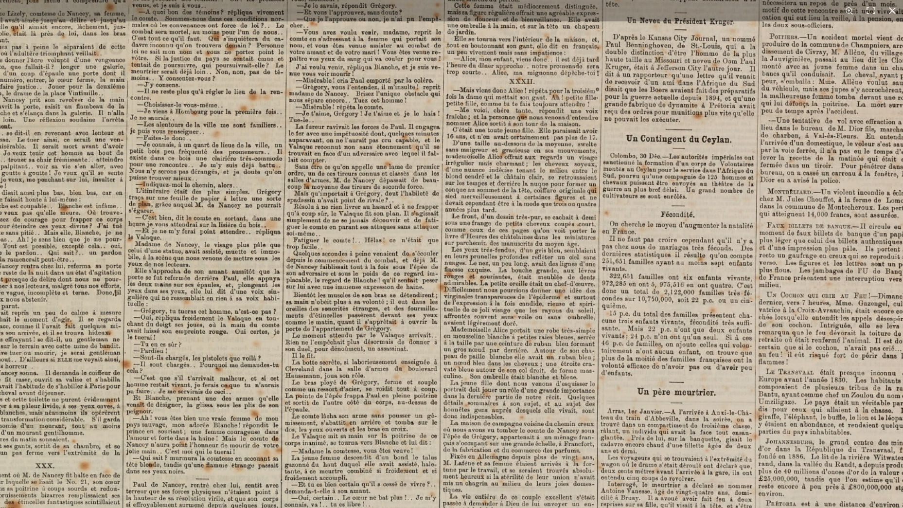
click at [384, 164] on img at bounding box center [374, 470] width 1203 height 1702
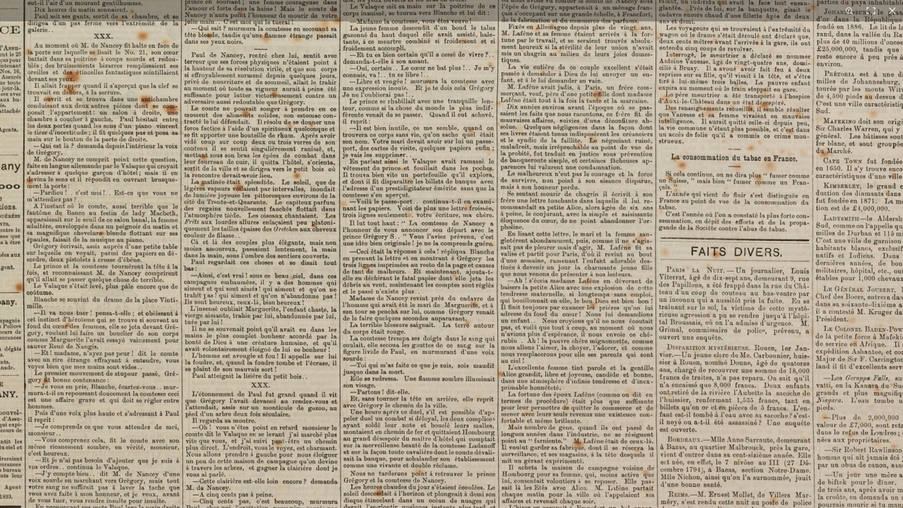
click at [418, 117] on img at bounding box center [433, 41] width 1203 height 1702
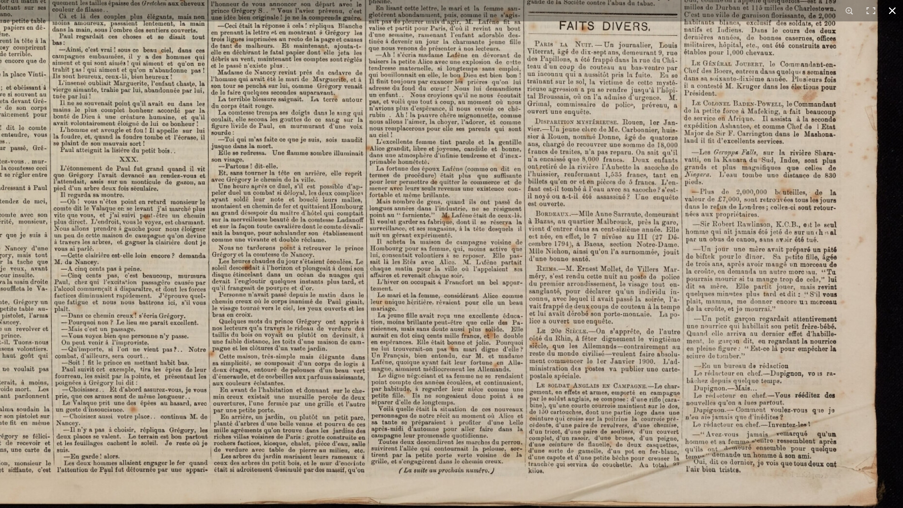
click at [891, 13] on button at bounding box center [891, 10] width 21 height 21
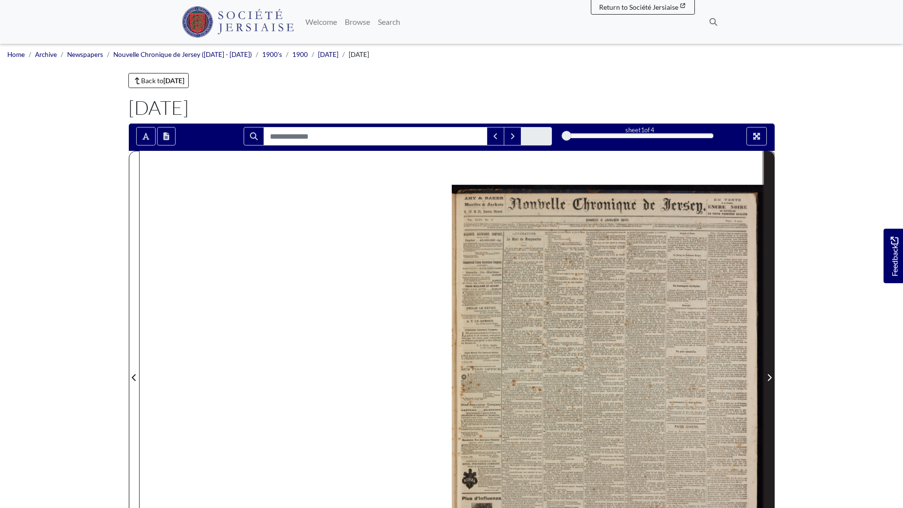
click at [772, 377] on span "Next Page" at bounding box center [769, 377] width 10 height 12
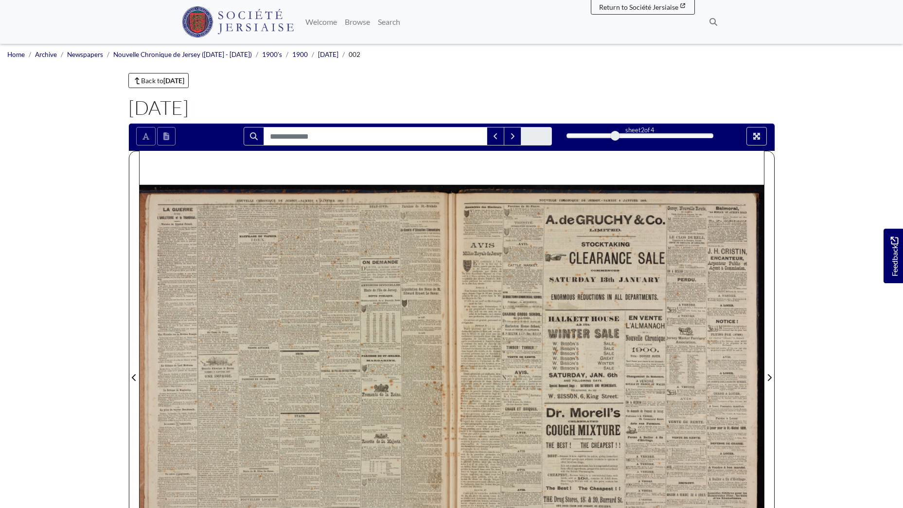
click at [307, 284] on div at bounding box center [296, 371] width 312 height 441
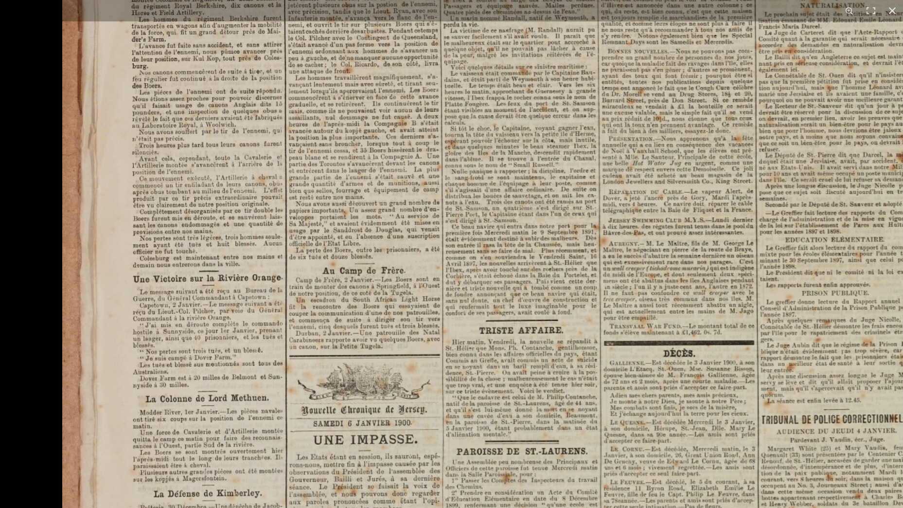
click at [642, 341] on img at bounding box center [663, 423] width 1203 height 1701
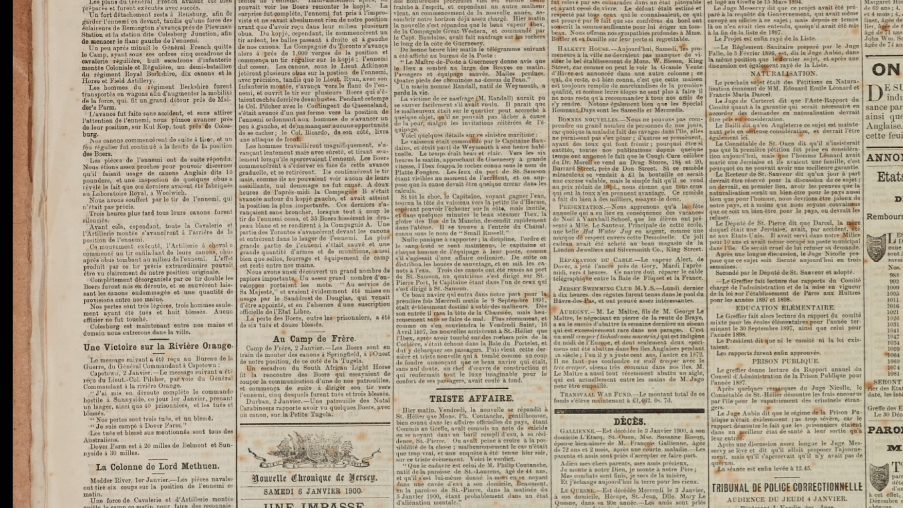
click at [491, 151] on img at bounding box center [614, 491] width 1203 height 1701
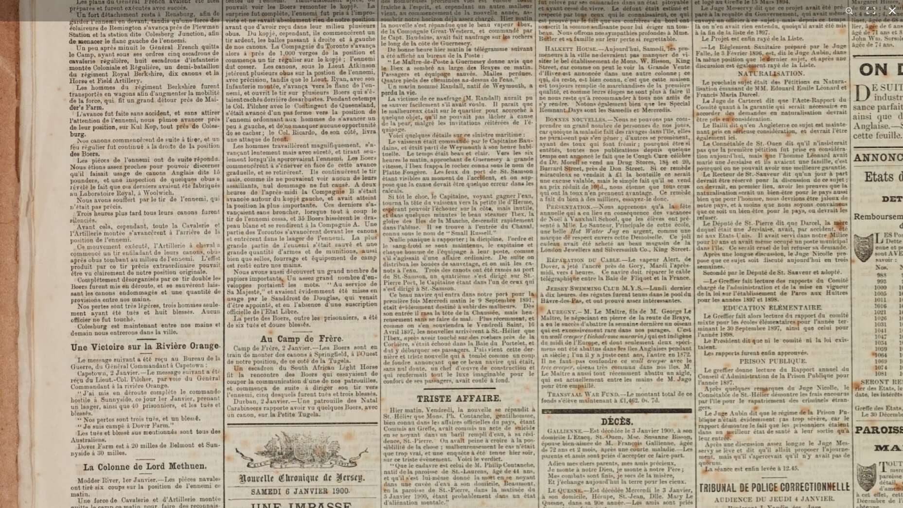
click at [893, 10] on button at bounding box center [891, 10] width 21 height 21
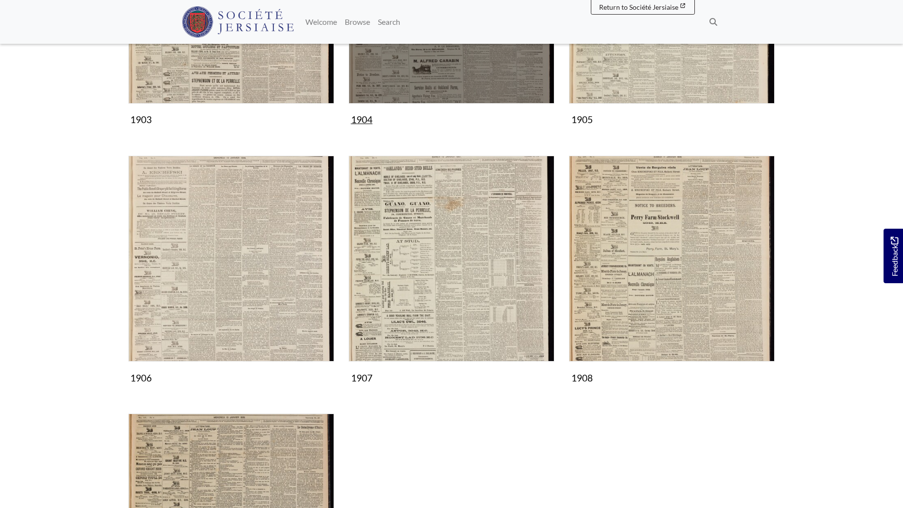
scroll to position [583, 0]
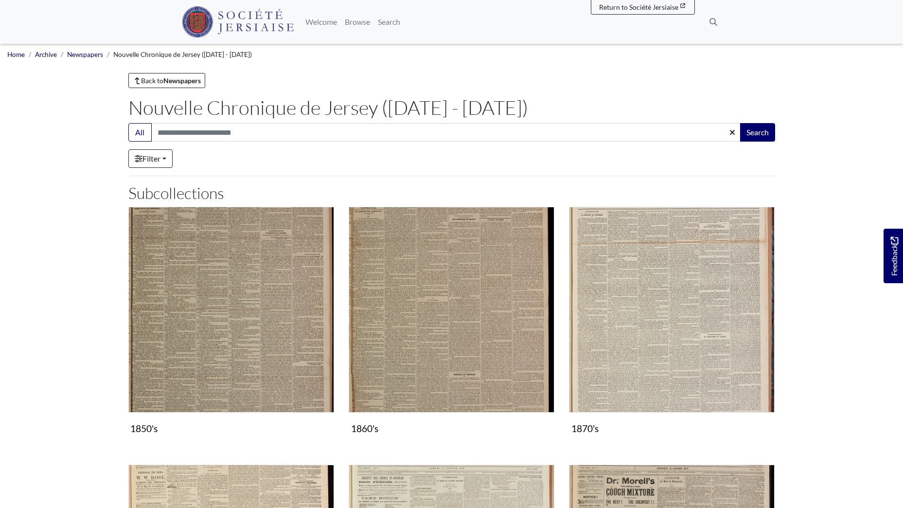
scroll to position [583, 0]
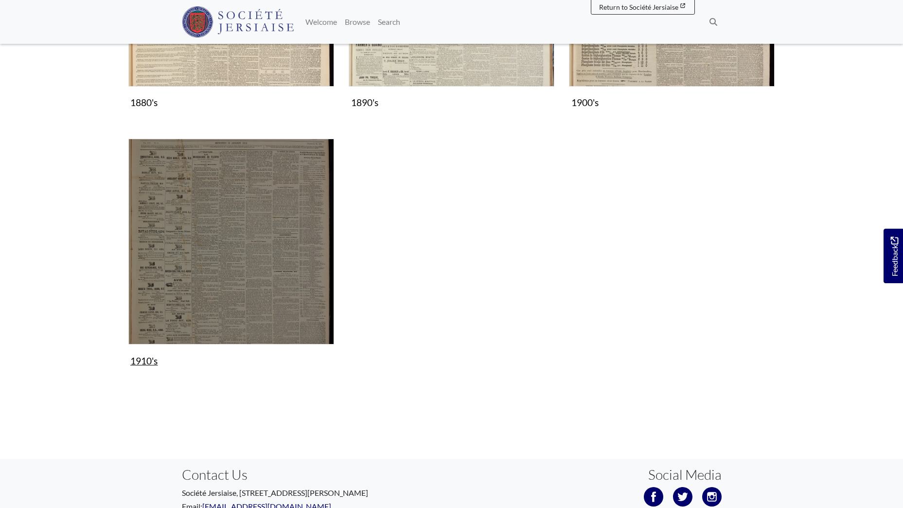
click at [224, 260] on img "Subcollection" at bounding box center [231, 242] width 206 height 206
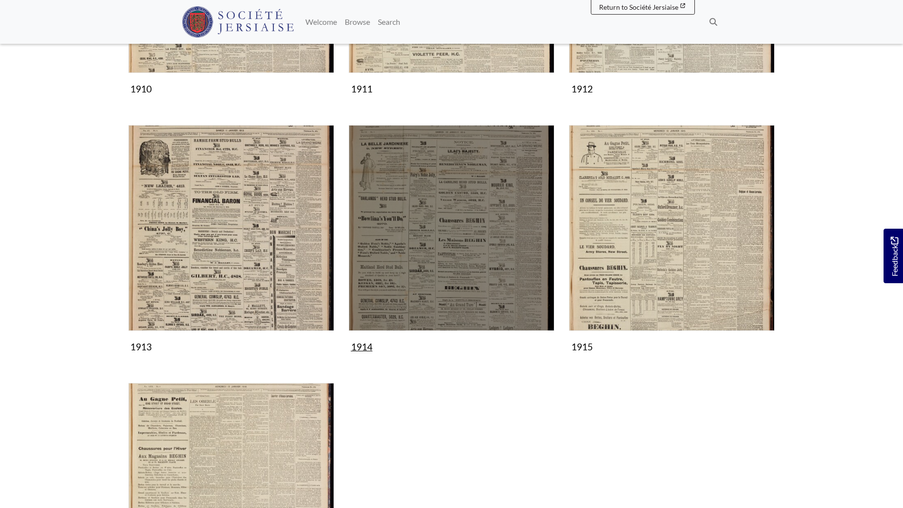
scroll to position [340, 0]
click at [485, 260] on img "Subcollection" at bounding box center [452, 227] width 206 height 206
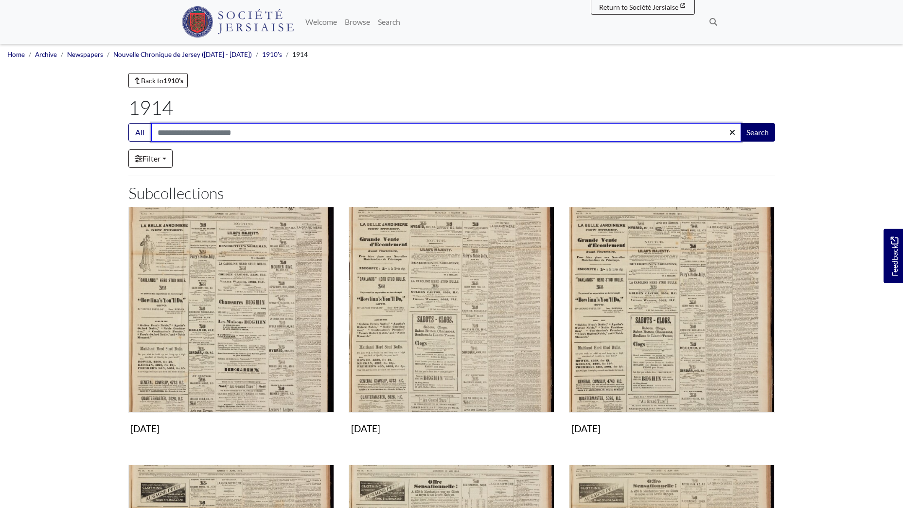
click at [195, 136] on input "Search:" at bounding box center [446, 132] width 590 height 18
type input "****"
click at [740, 123] on button "Search" at bounding box center [757, 132] width 35 height 18
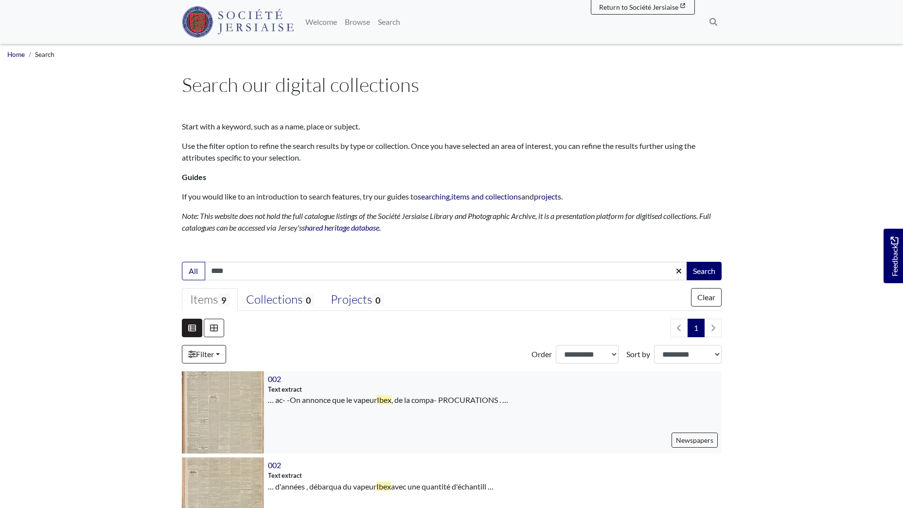
click at [232, 402] on img at bounding box center [223, 412] width 82 height 82
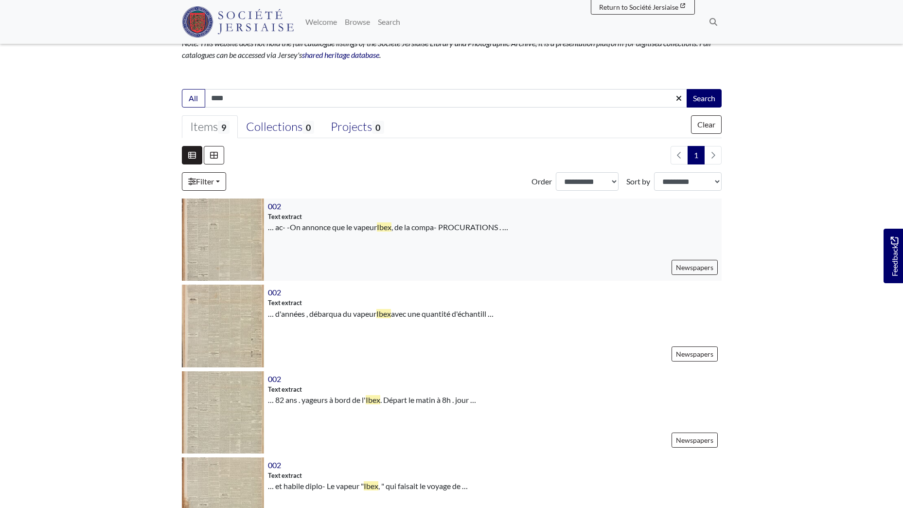
scroll to position [194, 0]
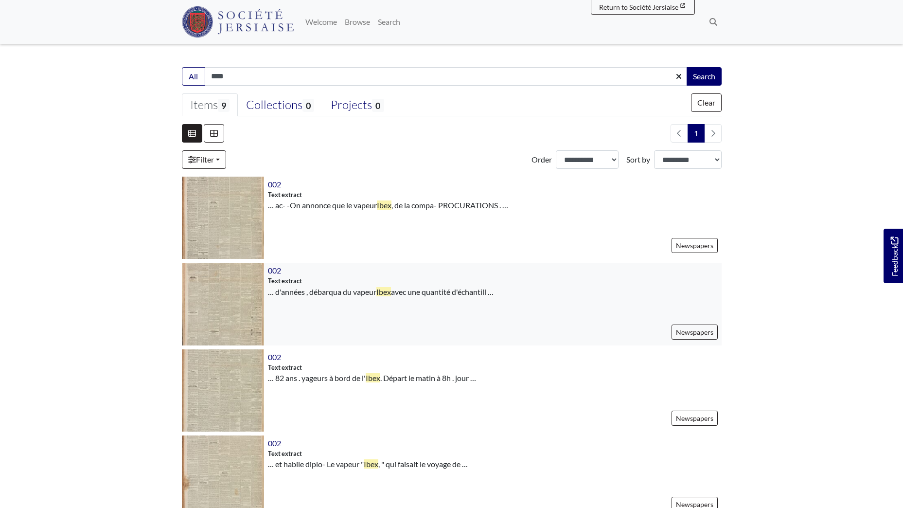
click at [222, 287] on img at bounding box center [223, 304] width 82 height 82
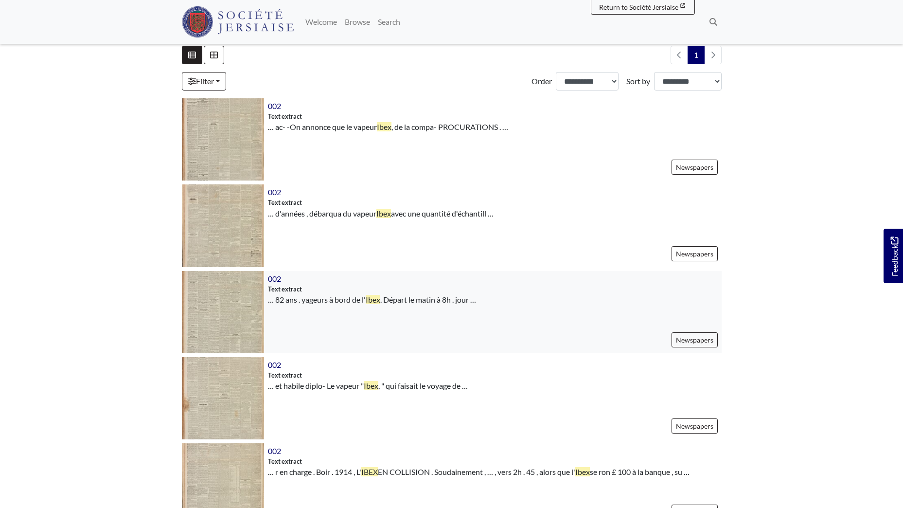
scroll to position [243, 0]
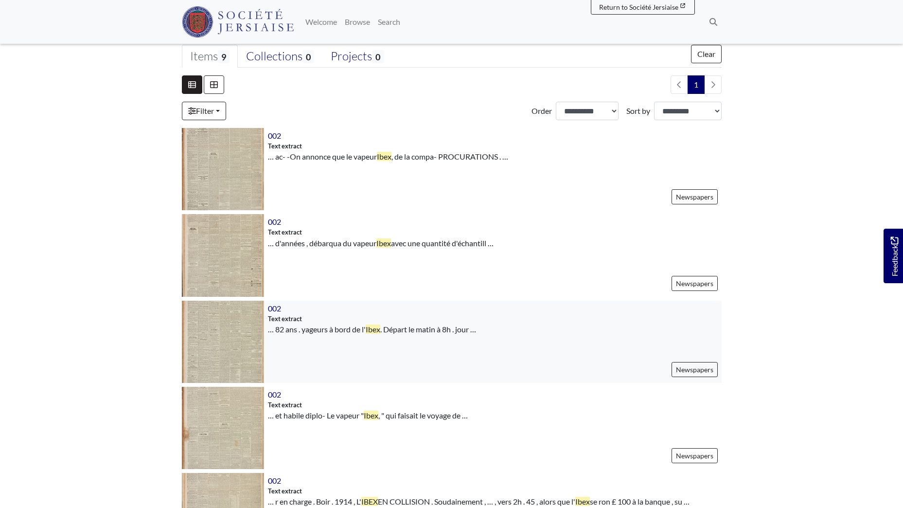
click at [238, 329] on img at bounding box center [223, 341] width 82 height 82
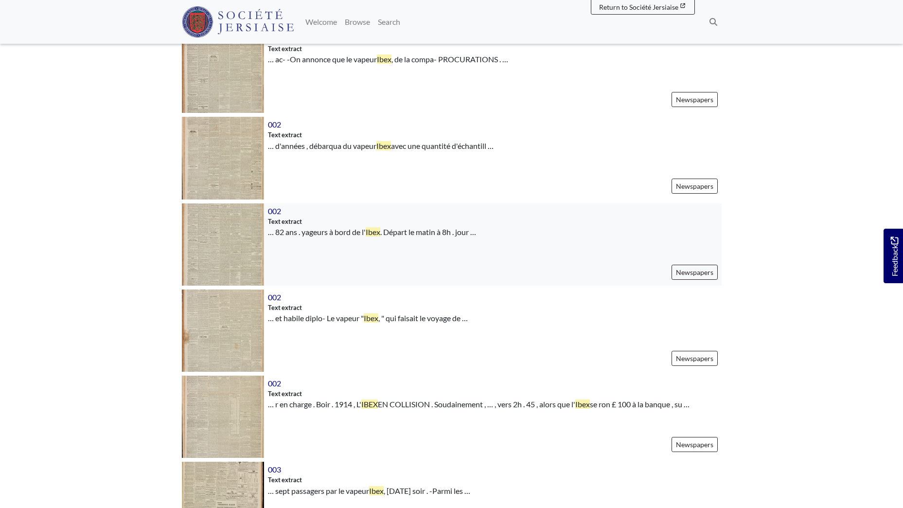
scroll to position [486, 0]
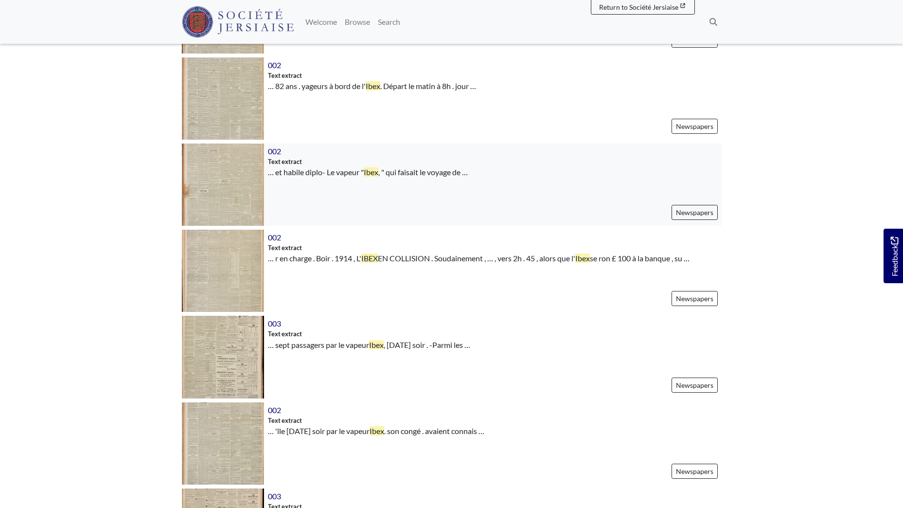
click at [222, 195] on img at bounding box center [223, 184] width 82 height 82
click at [230, 267] on img at bounding box center [223, 270] width 82 height 82
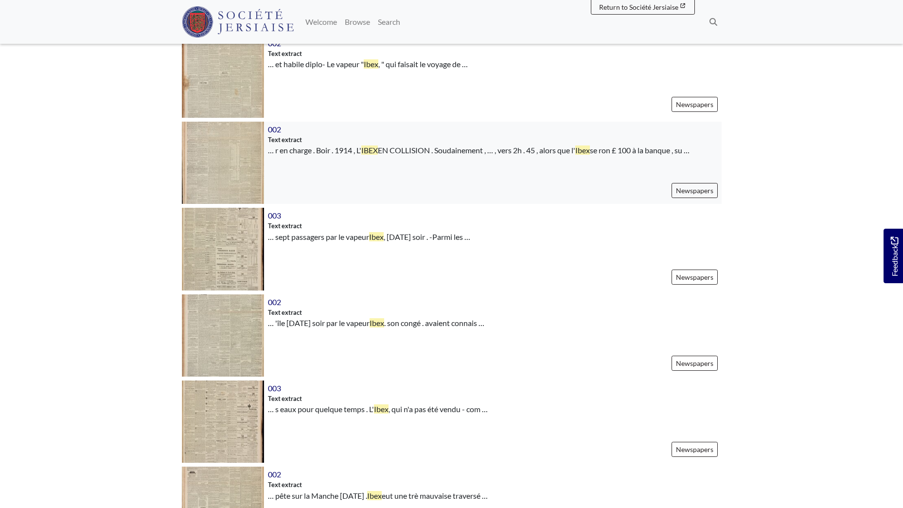
scroll to position [583, 0]
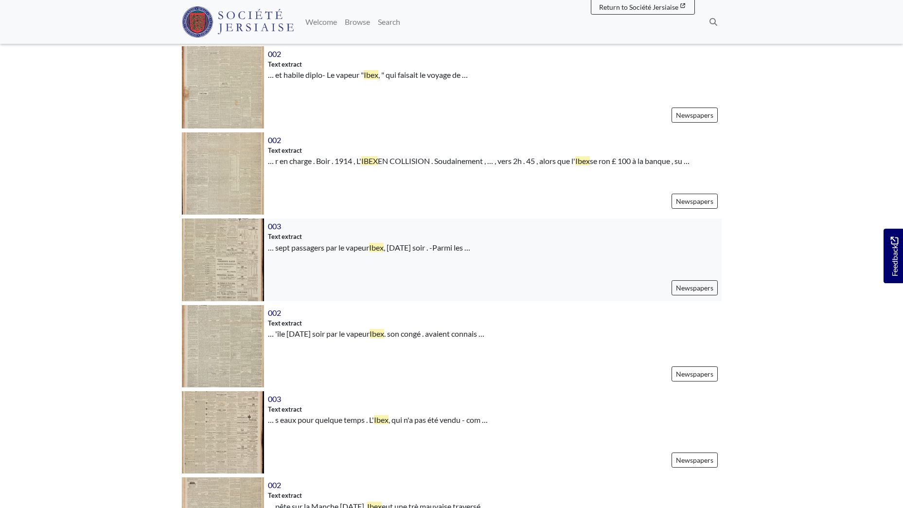
click at [222, 251] on img at bounding box center [223, 259] width 82 height 82
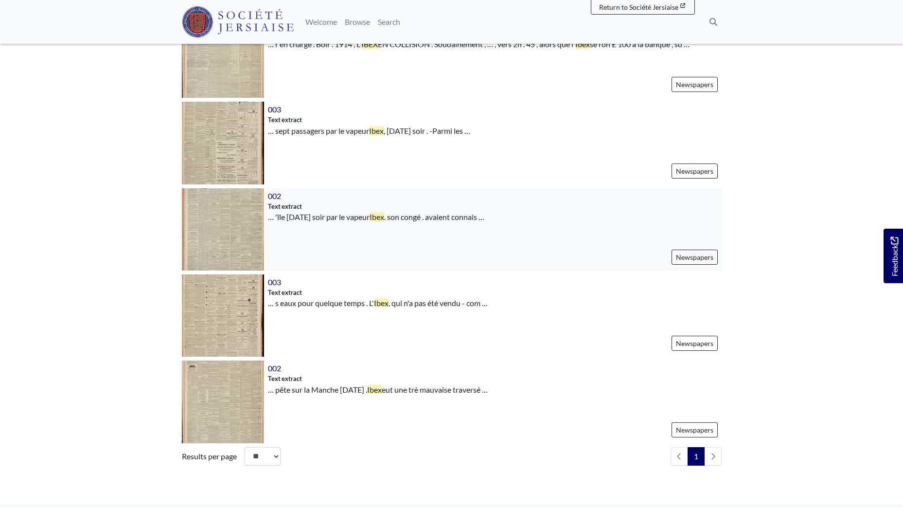
scroll to position [729, 0]
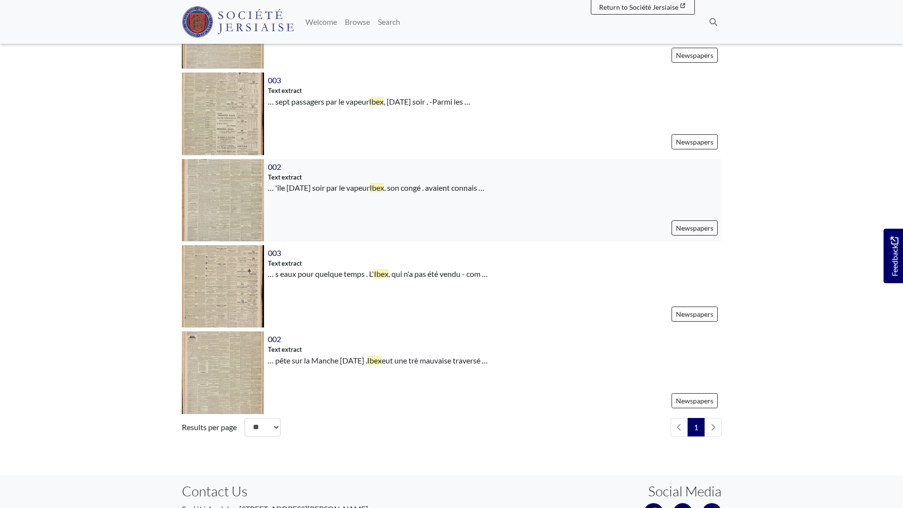
click at [227, 185] on img at bounding box center [223, 200] width 82 height 82
click at [236, 280] on img at bounding box center [223, 286] width 82 height 82
click at [229, 364] on img at bounding box center [223, 372] width 82 height 82
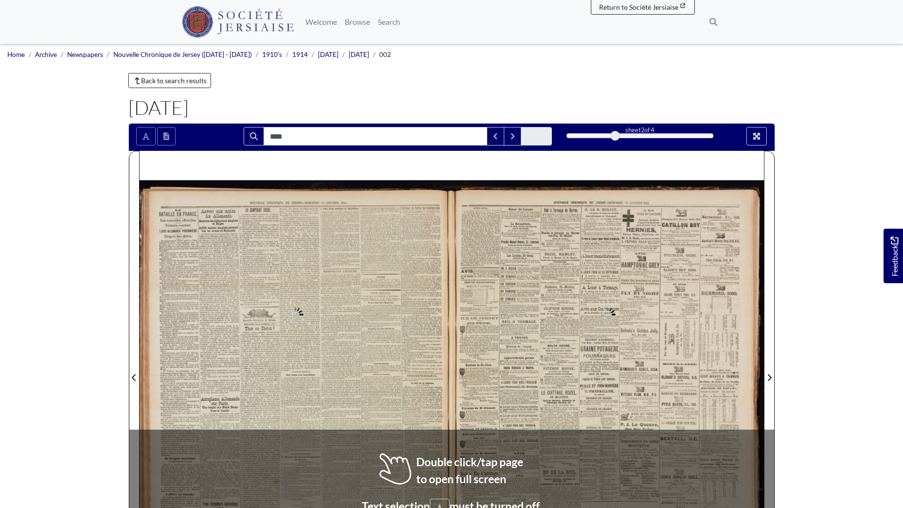
type input "****"
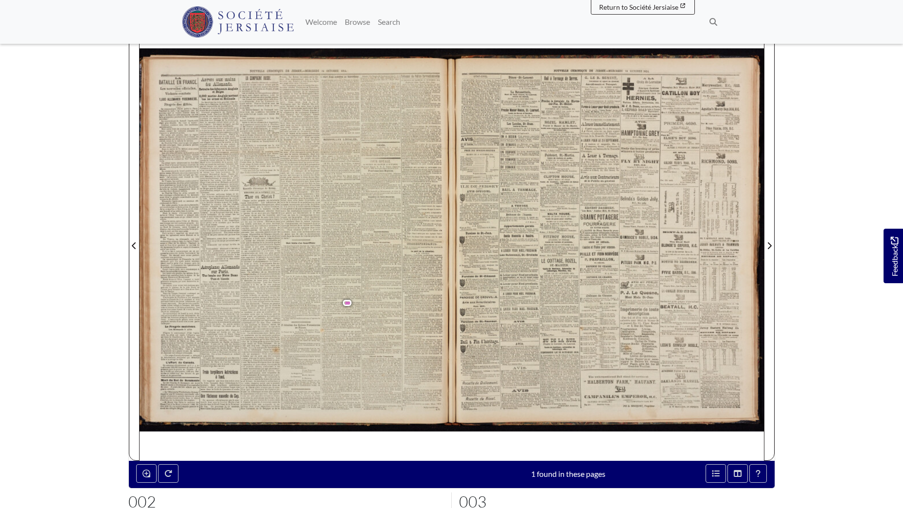
scroll to position [134, 0]
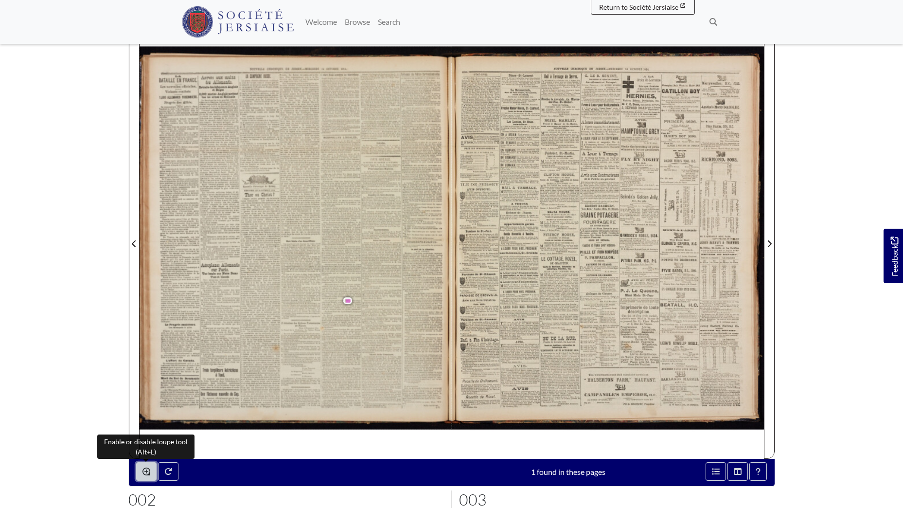
click at [141, 472] on button "Enable or disable loupe tool (Alt+L)" at bounding box center [146, 471] width 20 height 18
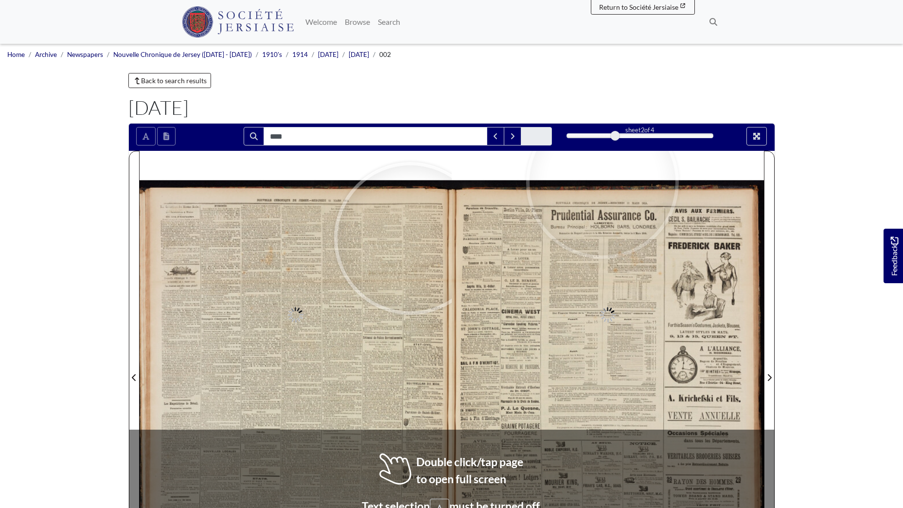
type input "****"
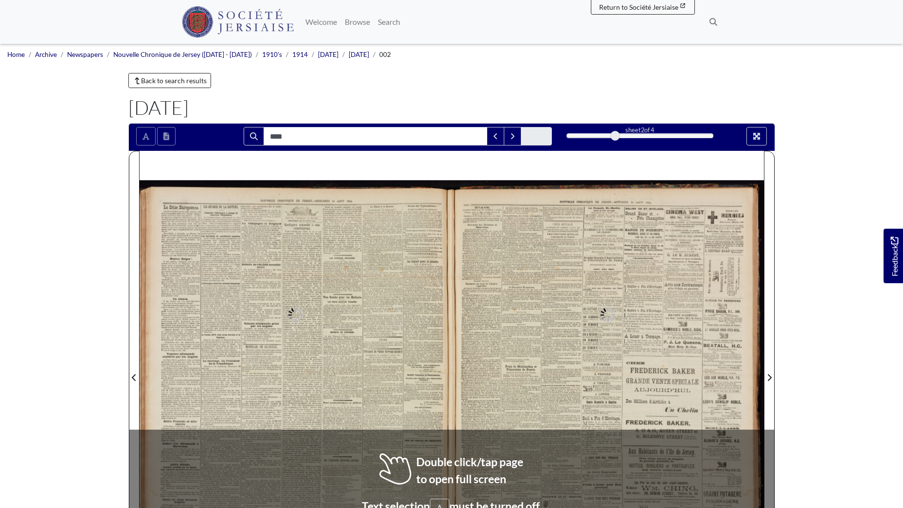
type input "****"
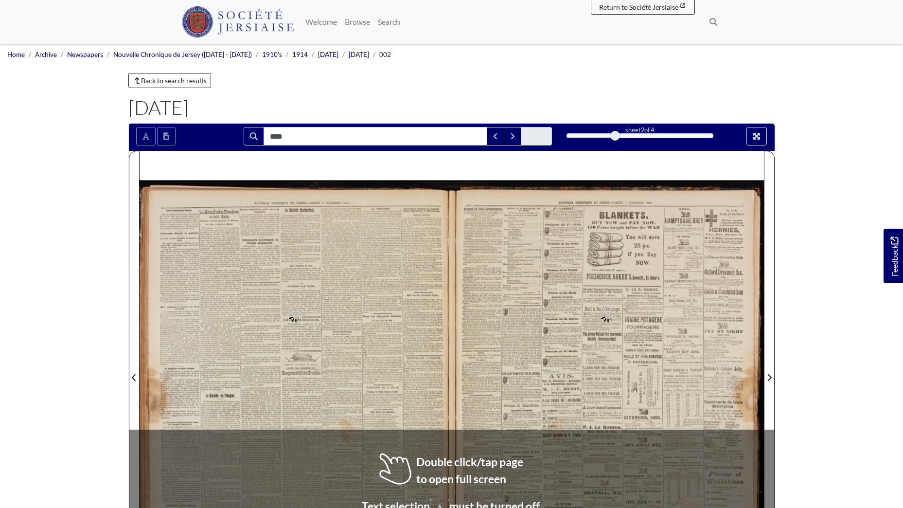
type input "****"
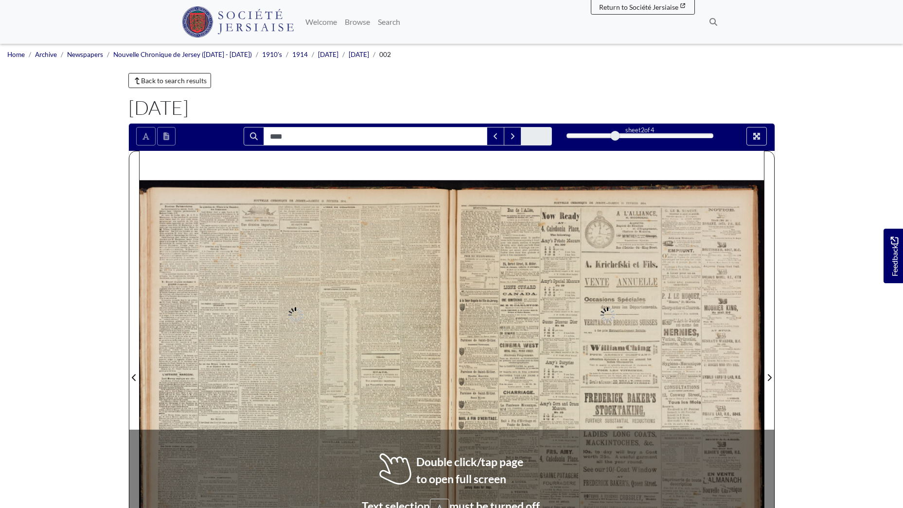
type input "****"
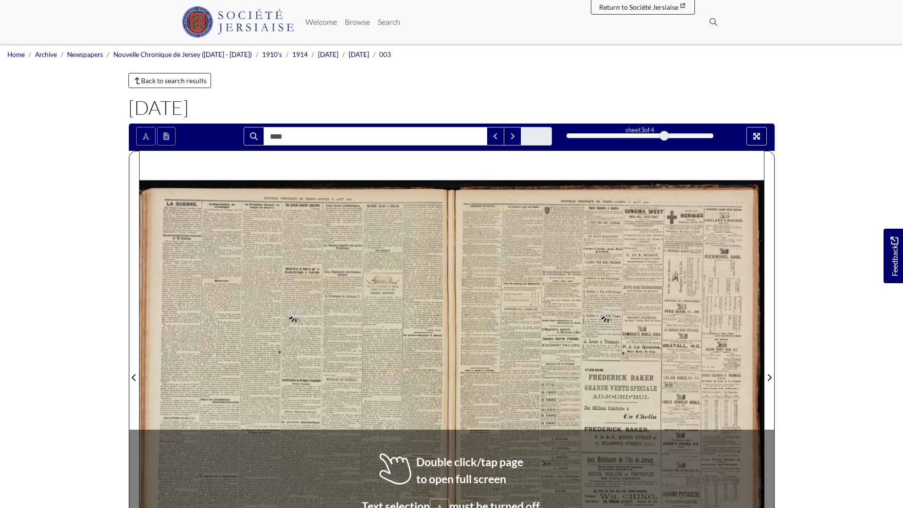
type input "****"
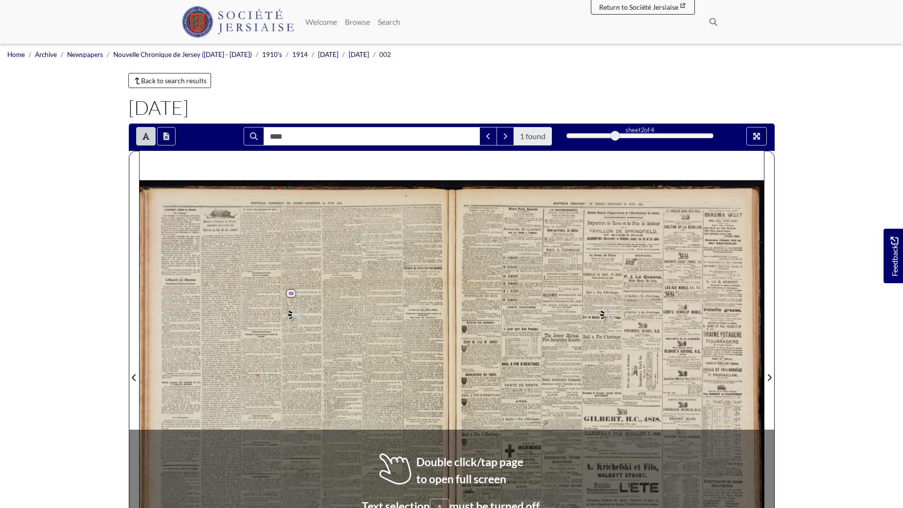
type input "****"
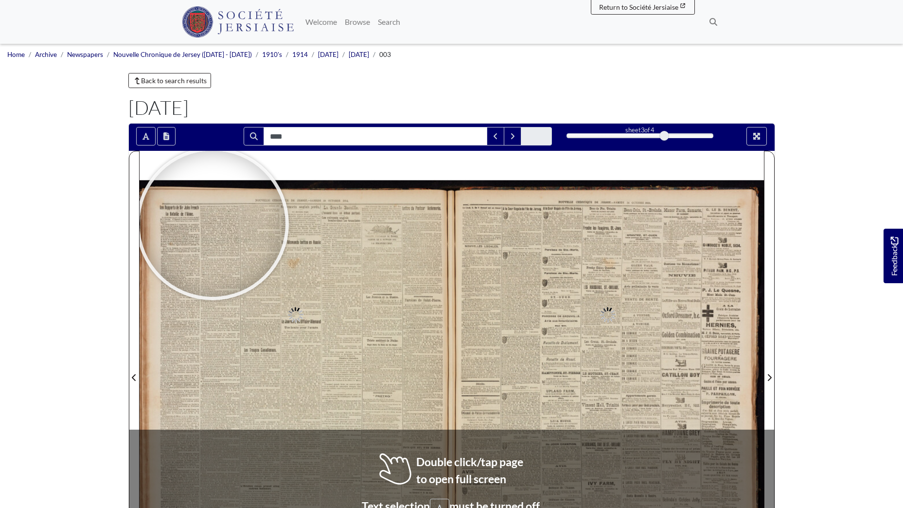
type input "****"
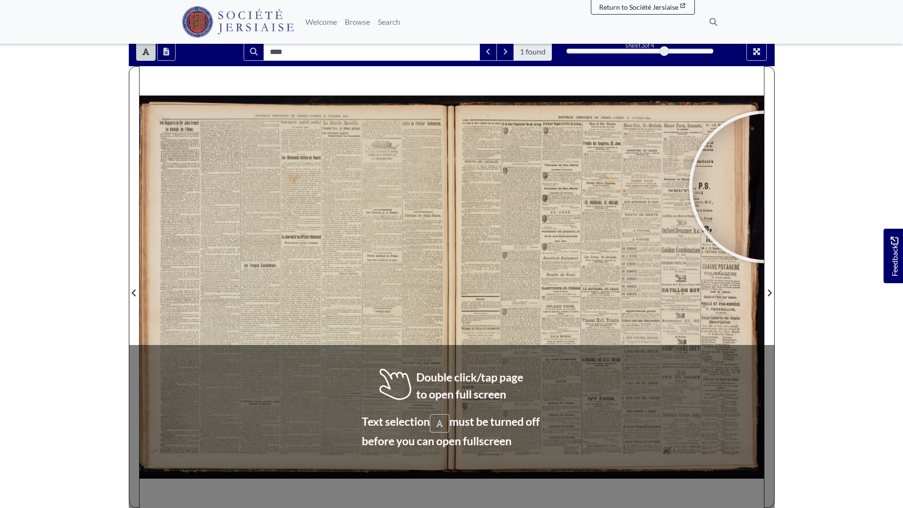
scroll to position [54, 0]
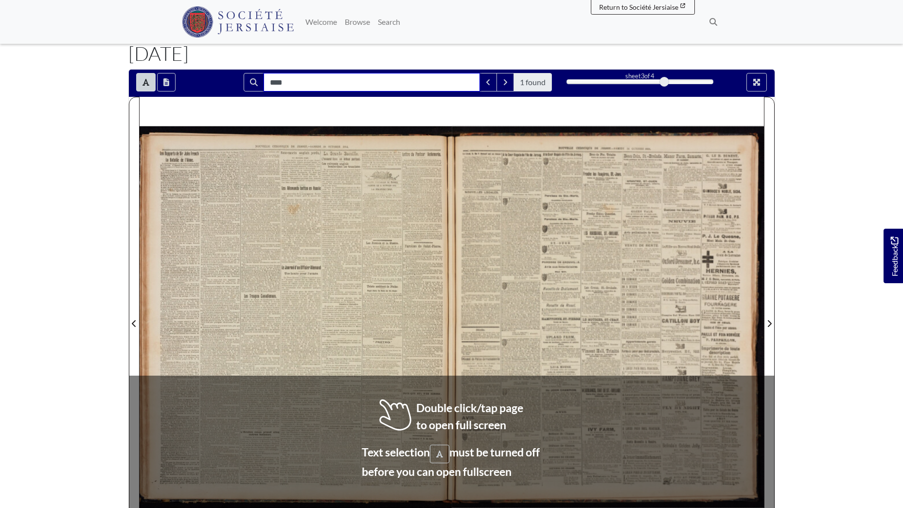
click at [300, 80] on input "****" at bounding box center [372, 82] width 216 height 18
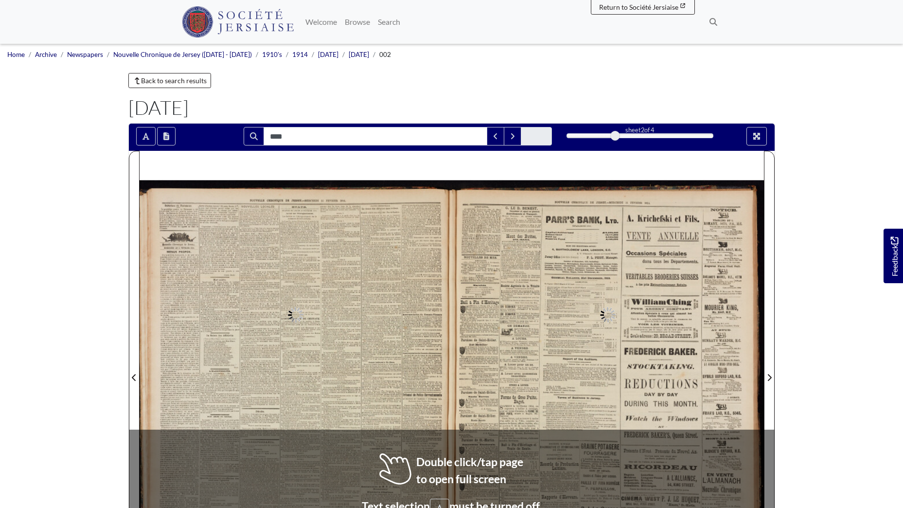
type input "****"
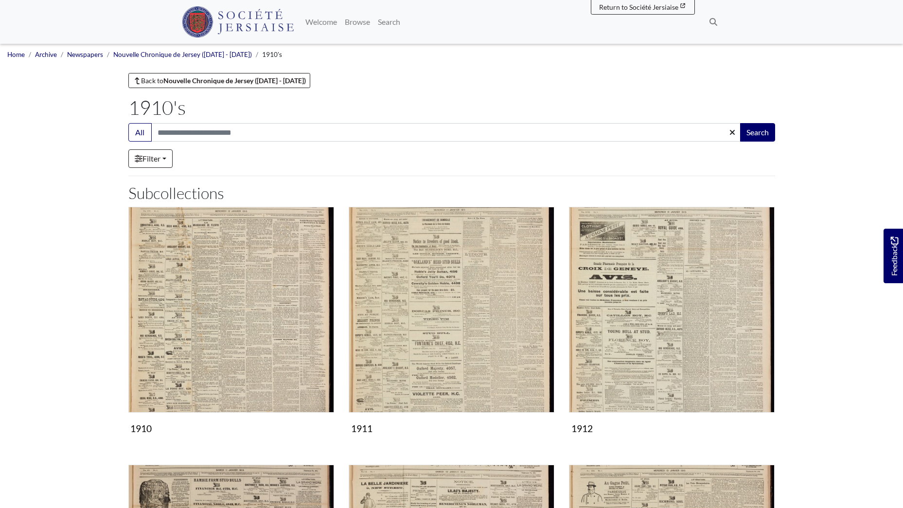
scroll to position [340, 0]
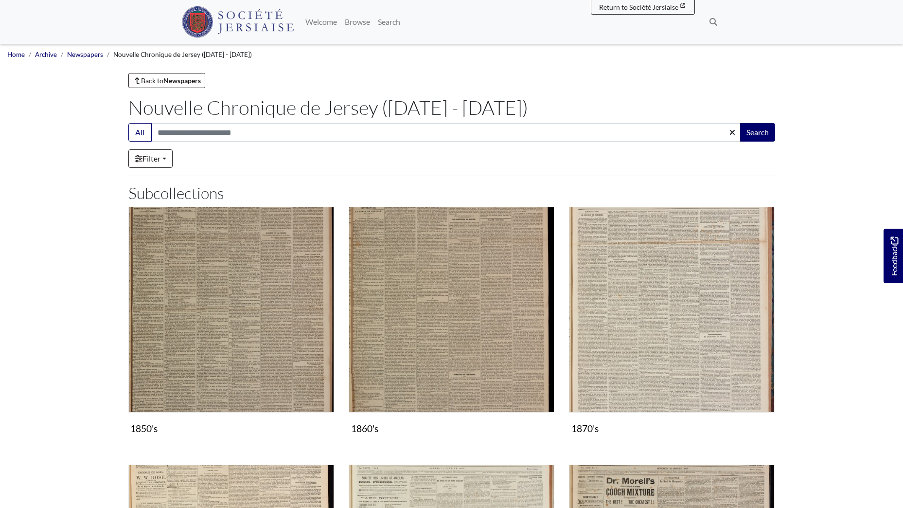
scroll to position [583, 0]
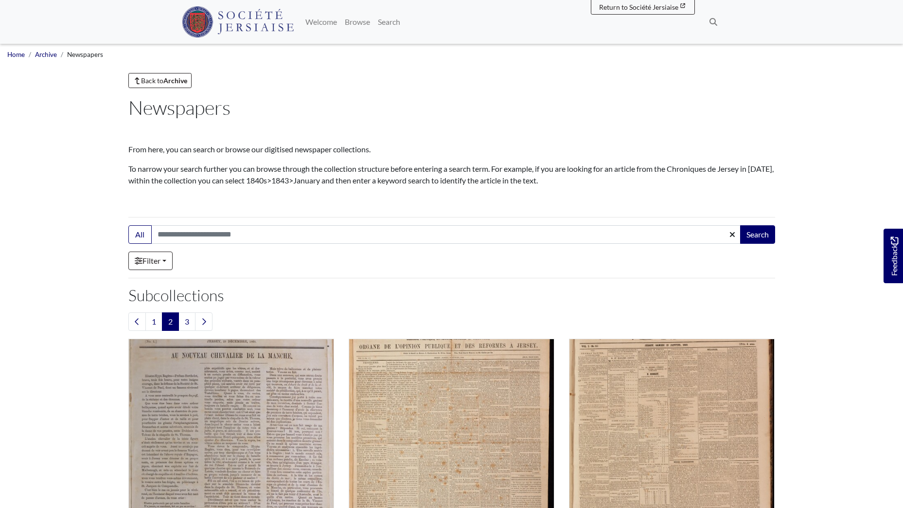
scroll to position [958, 0]
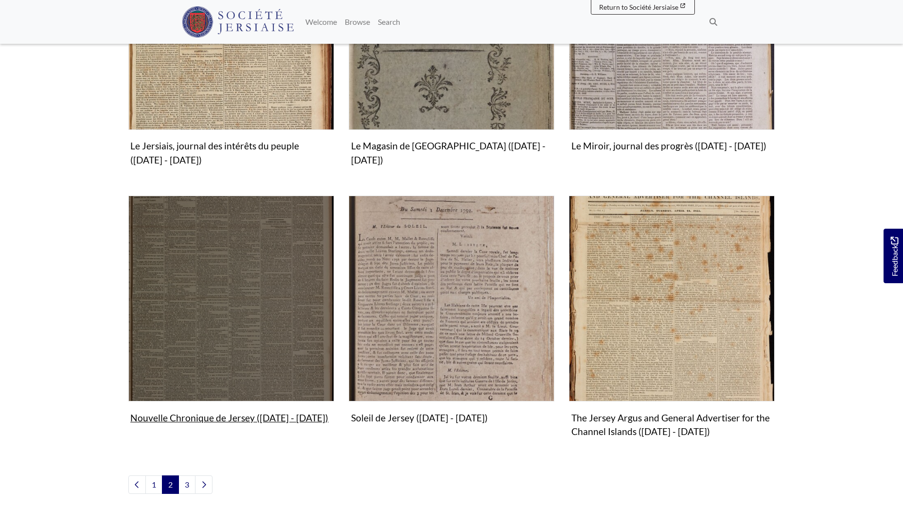
click at [208, 282] on img "Subcollection" at bounding box center [231, 298] width 206 height 206
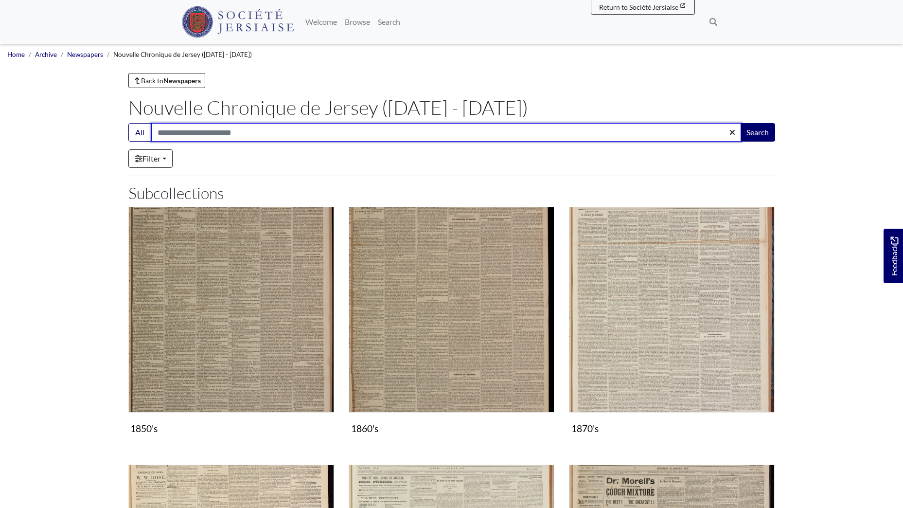
click at [211, 132] on input "Search:" at bounding box center [446, 132] width 590 height 18
type input "****"
click at [740, 123] on button "Search" at bounding box center [757, 132] width 35 height 18
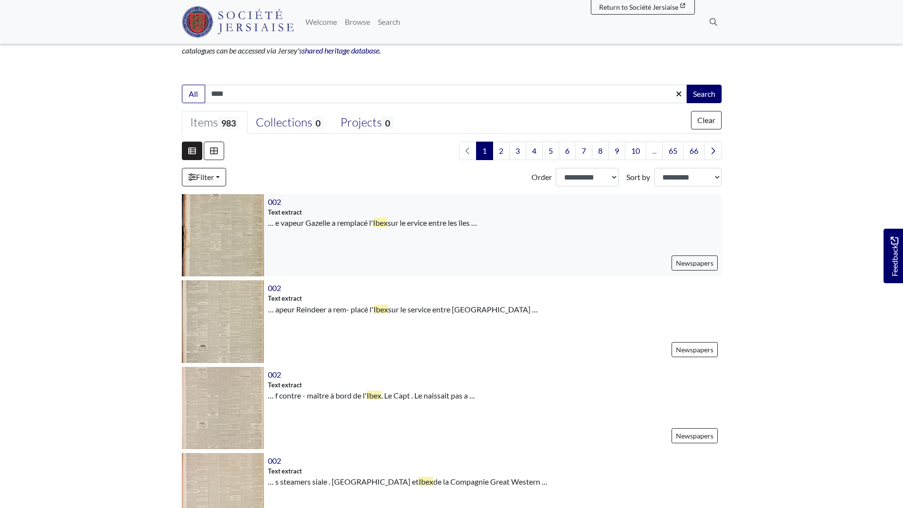
scroll to position [194, 0]
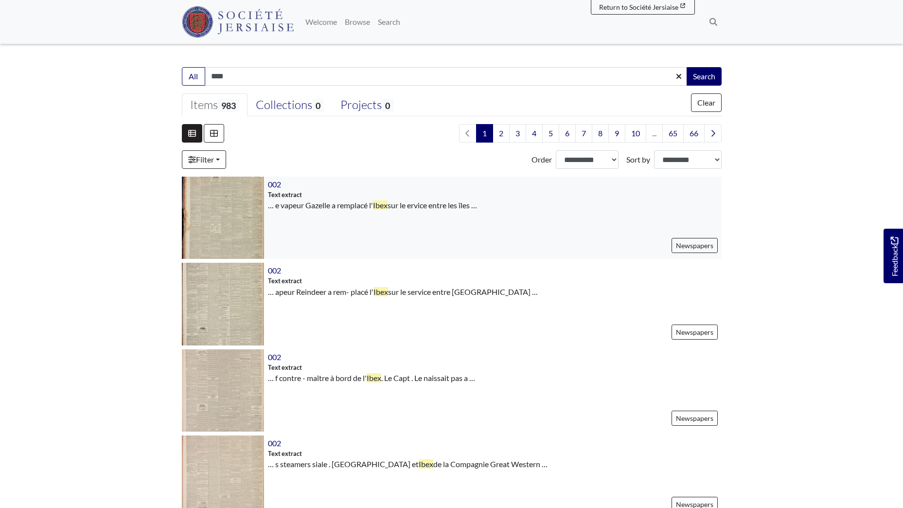
click at [244, 217] on img at bounding box center [223, 217] width 82 height 82
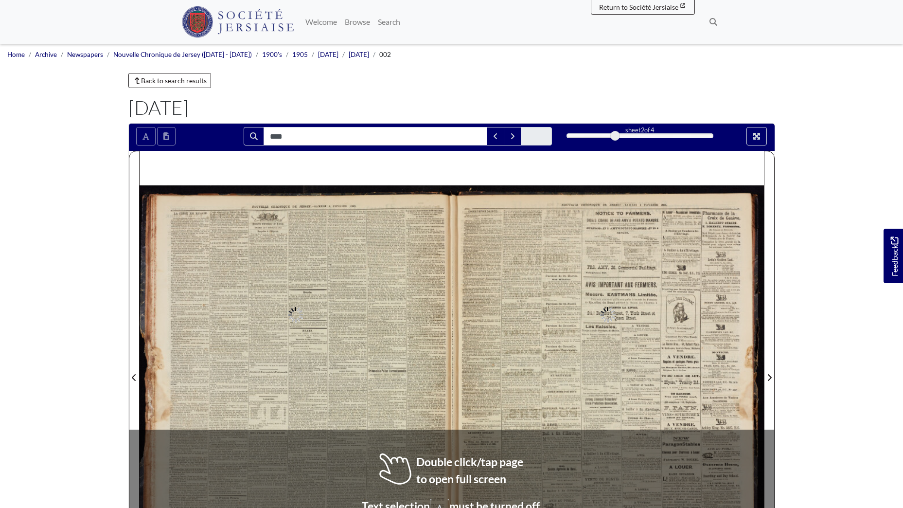
type input "****"
